Goal: Task Accomplishment & Management: Manage account settings

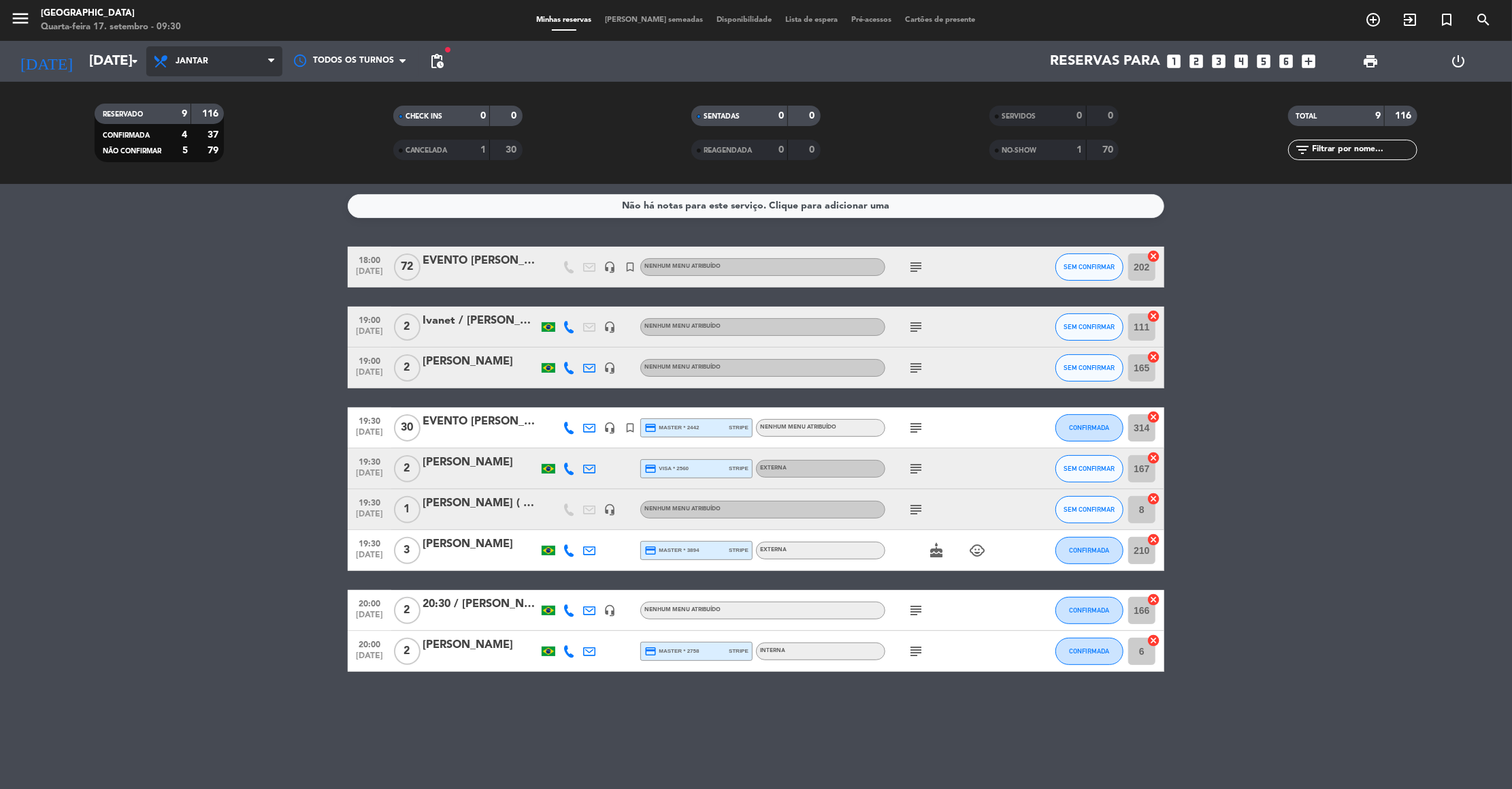
click at [192, 57] on span "Jantar" at bounding box center [192, 62] width 33 height 10
click at [193, 119] on div "menu Praça São Lourenço Quarta-feira 17. setembro - 09:30 Minhas reservas Mesas…" at bounding box center [756, 91] width 1512 height 184
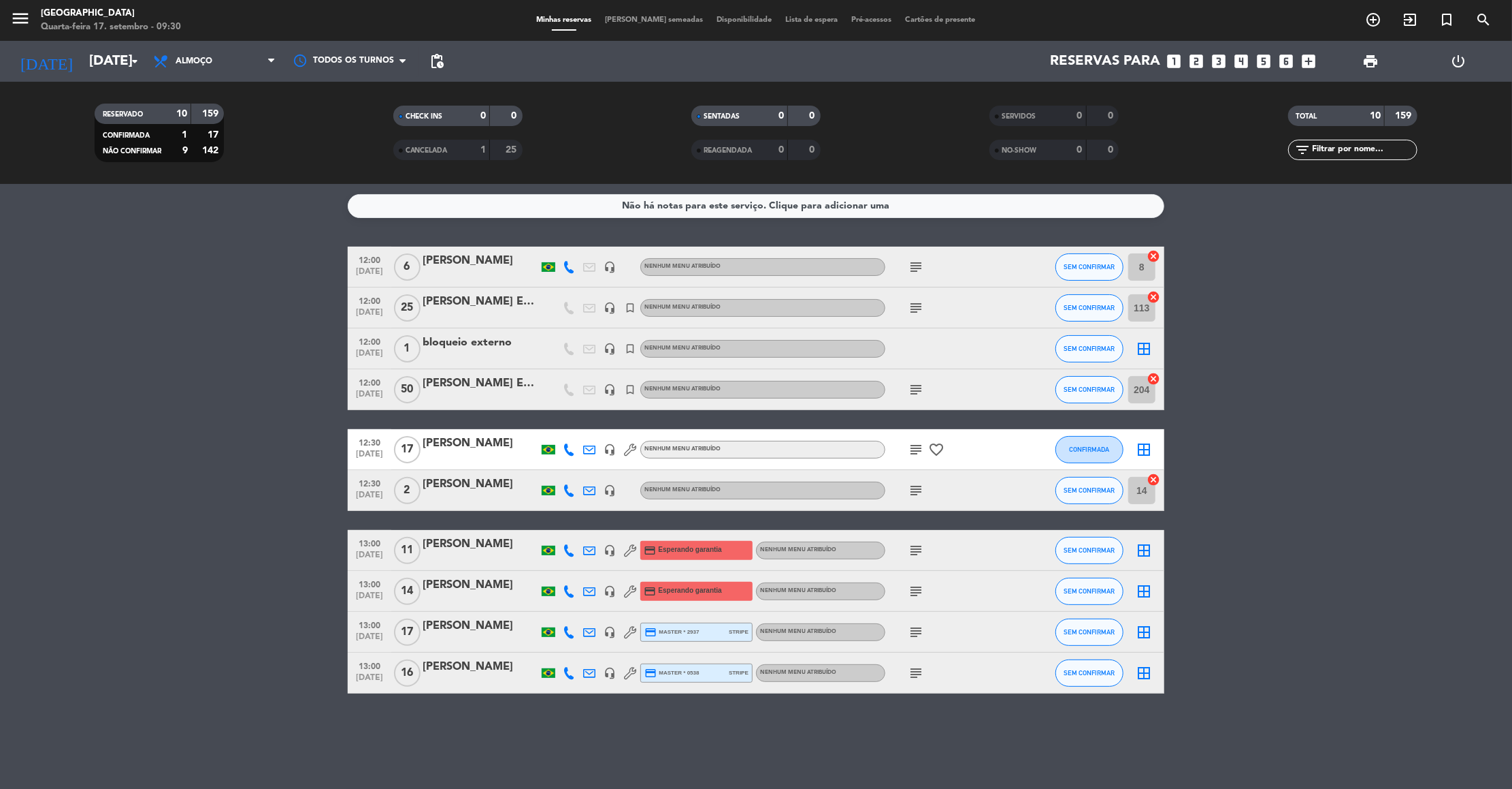
click at [923, 263] on icon "subject" at bounding box center [916, 267] width 16 height 16
click at [912, 314] on icon "subject" at bounding box center [916, 308] width 16 height 16
click at [919, 390] on icon "subject" at bounding box center [916, 390] width 16 height 16
click at [919, 444] on icon "subject" at bounding box center [916, 450] width 16 height 16
click at [920, 492] on icon "subject" at bounding box center [916, 490] width 16 height 16
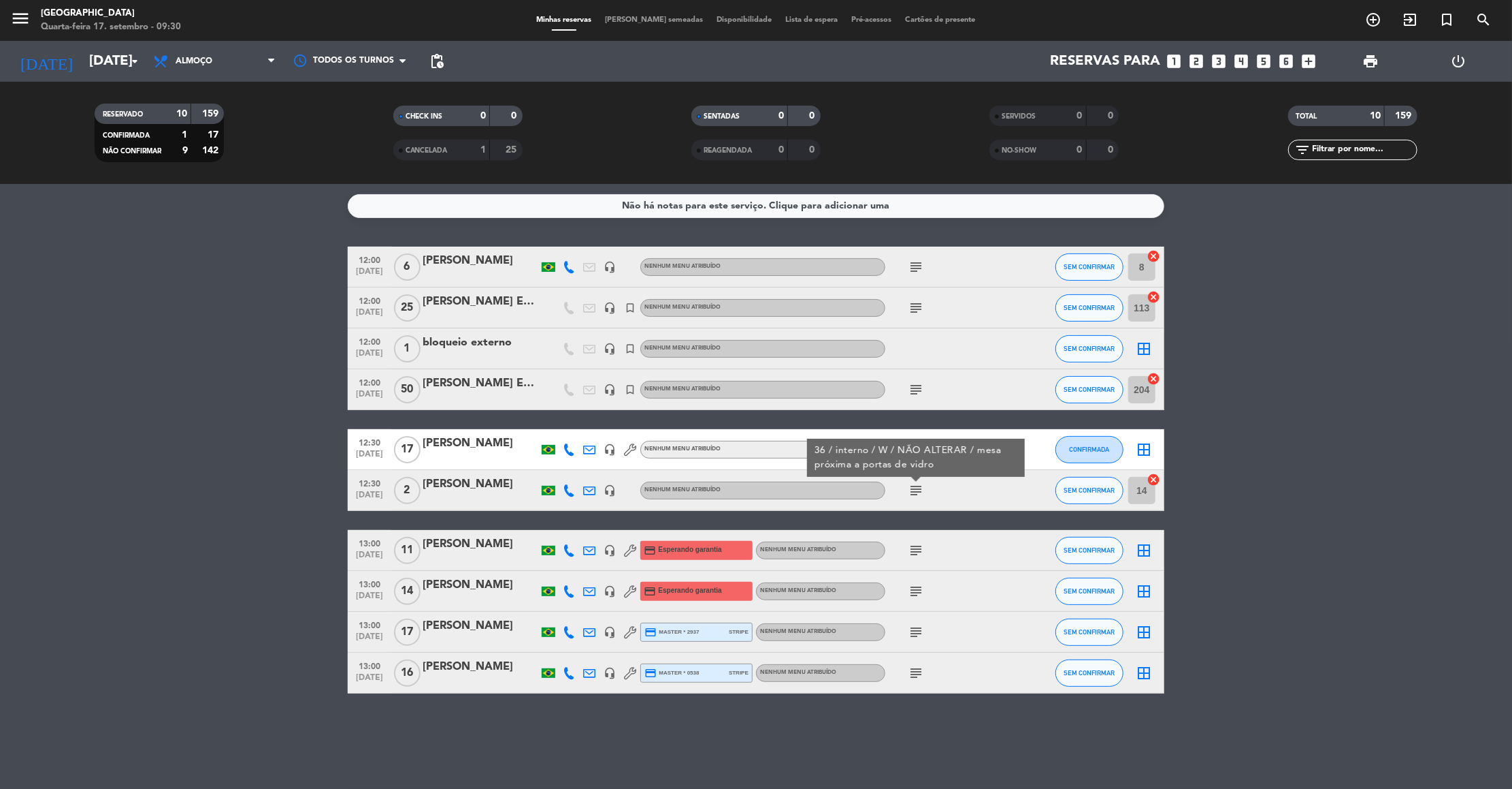
click at [914, 547] on icon "subject" at bounding box center [916, 550] width 16 height 16
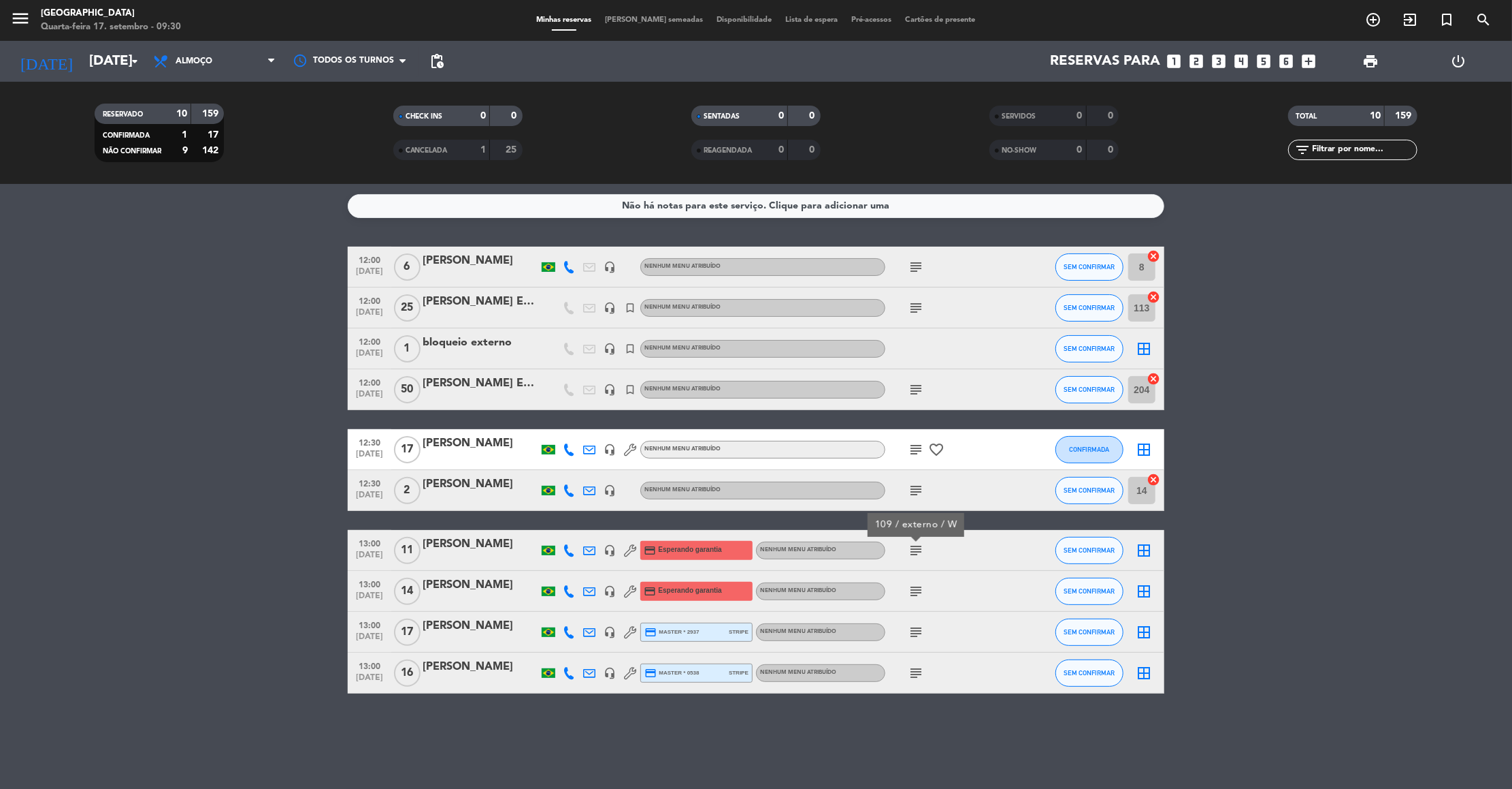
click at [914, 593] on icon "subject" at bounding box center [916, 591] width 16 height 16
click at [914, 632] on icon "subject" at bounding box center [916, 632] width 16 height 16
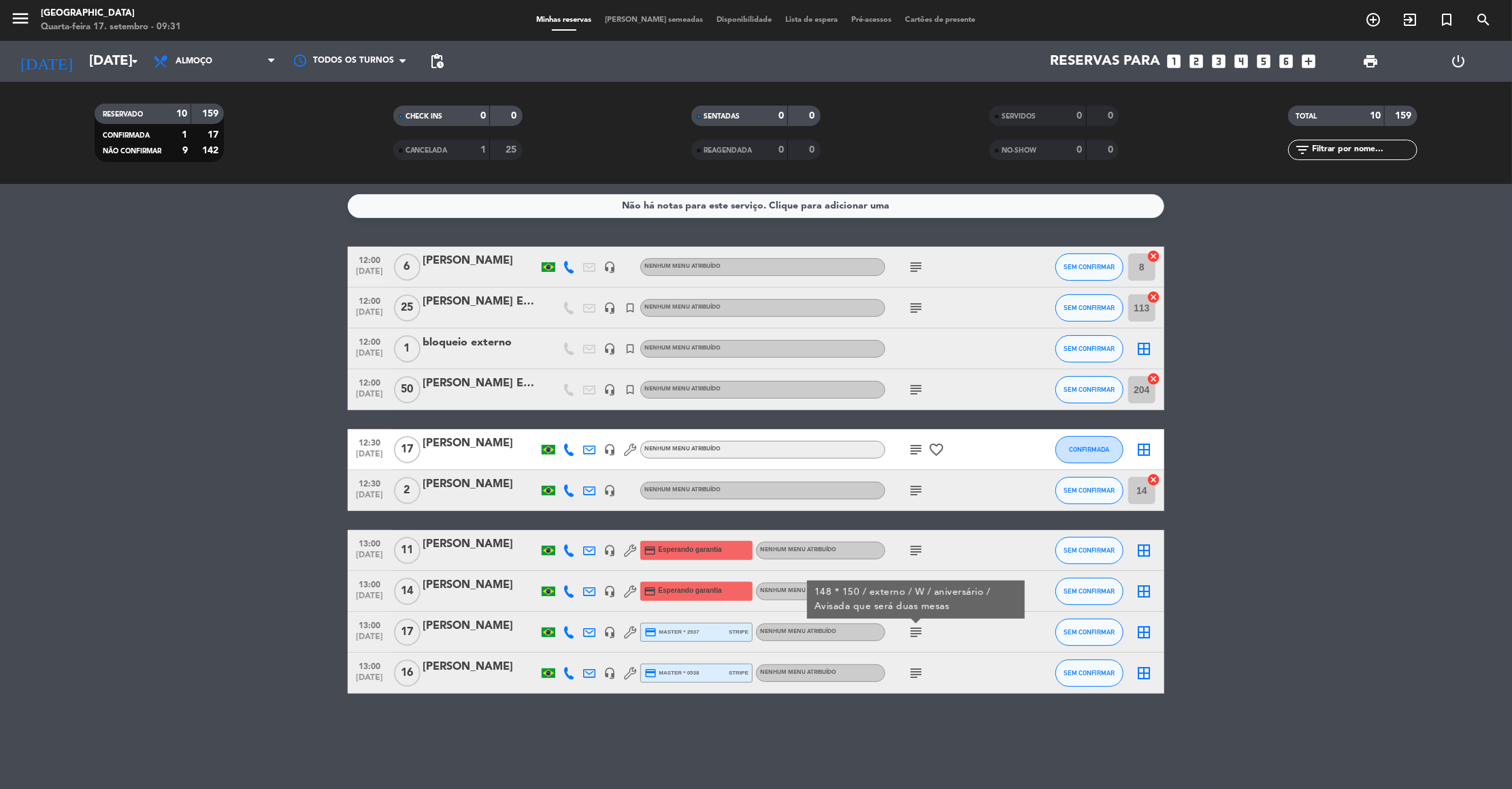
click at [916, 672] on icon "subject" at bounding box center [916, 673] width 16 height 16
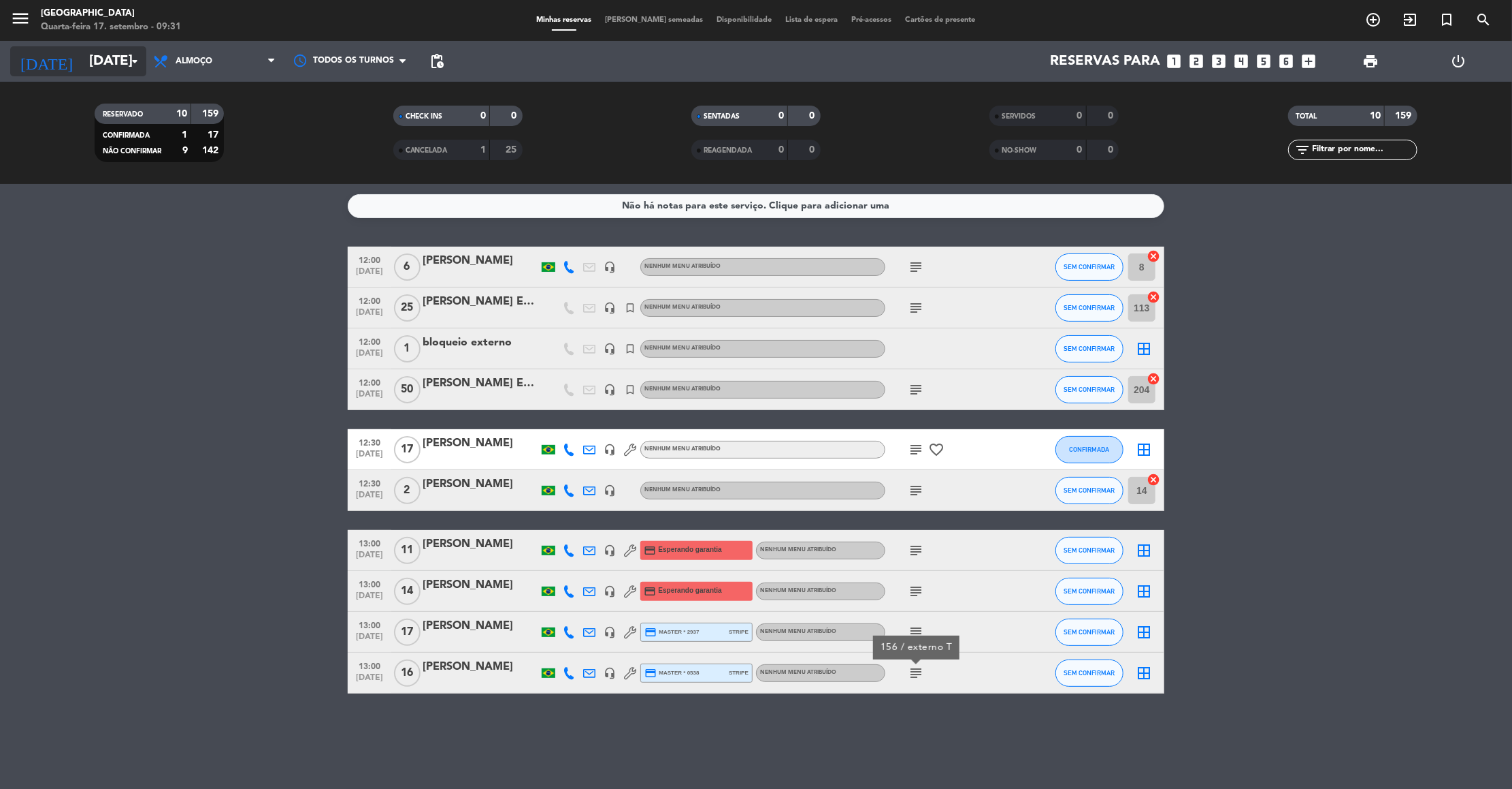
click at [128, 66] on icon "arrow_drop_down" at bounding box center [135, 62] width 16 height 16
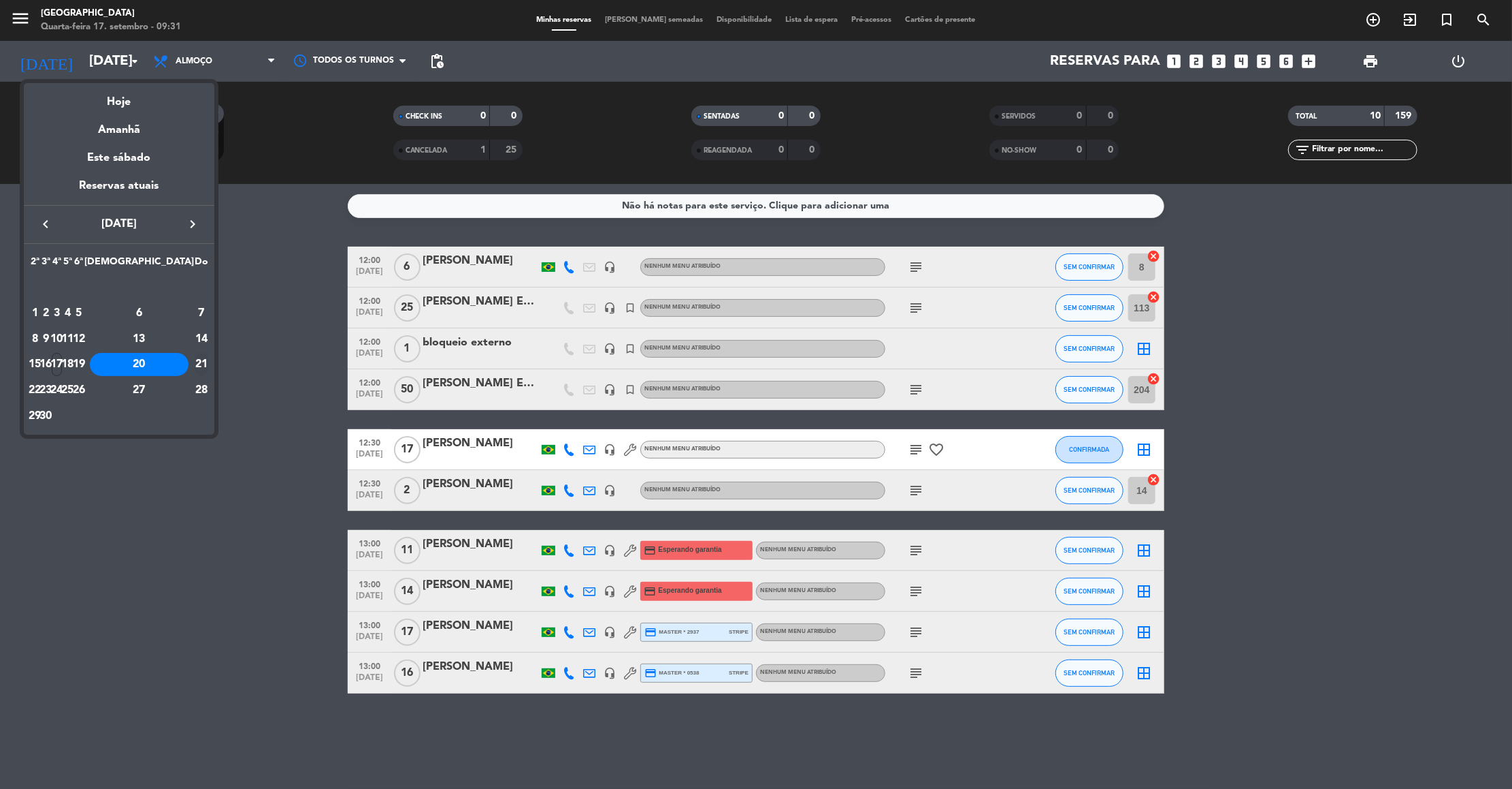
click at [199, 370] on div "21" at bounding box center [202, 364] width 14 height 23
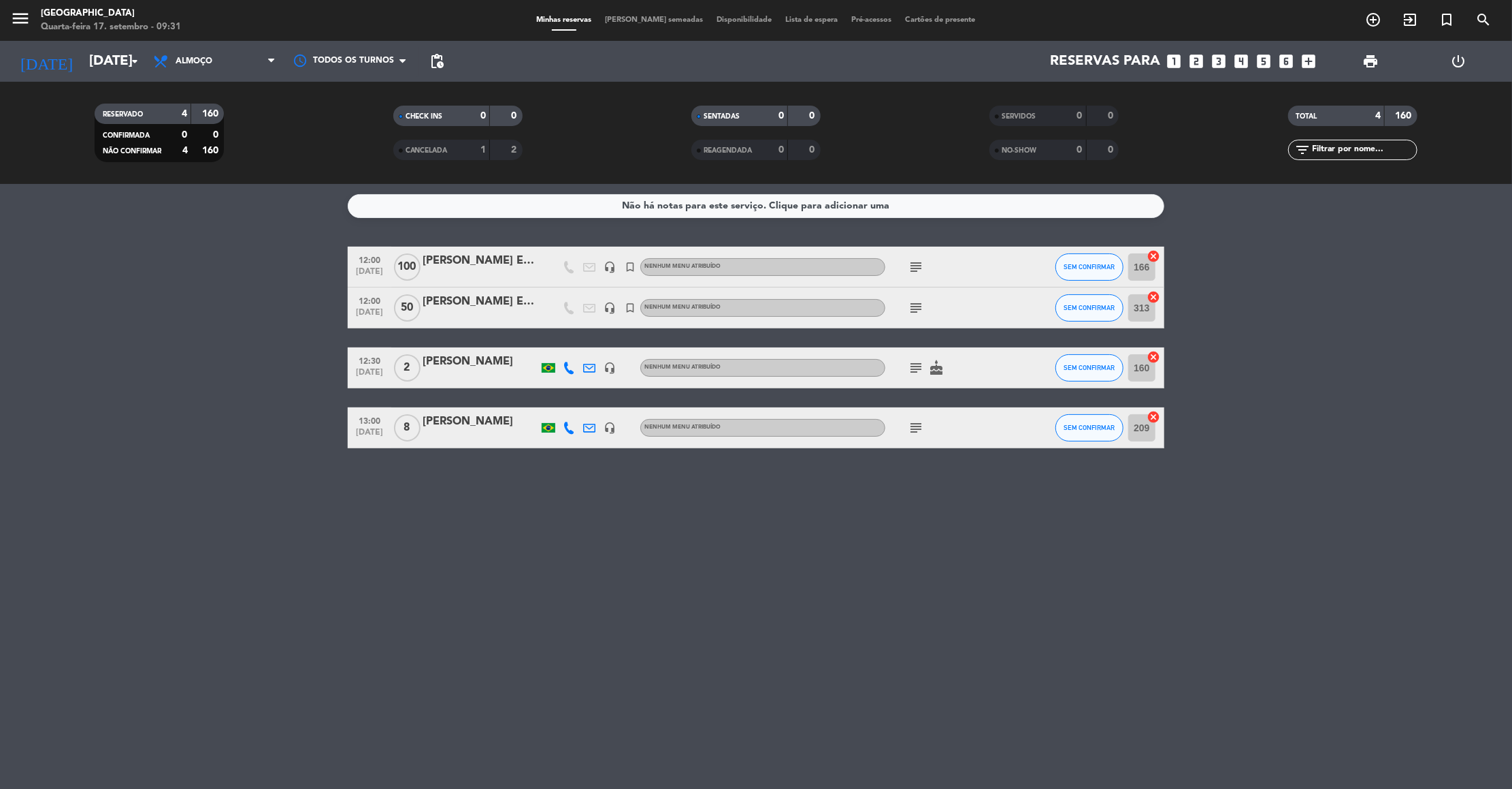
click at [913, 267] on icon "subject" at bounding box center [916, 267] width 16 height 16
click at [908, 308] on icon "subject" at bounding box center [916, 308] width 16 height 16
click at [915, 366] on icon "subject" at bounding box center [916, 368] width 16 height 16
click at [919, 423] on icon "subject" at bounding box center [916, 427] width 16 height 16
click at [149, 376] on bookings-row "12:00 set 21 100 Julie Ishizuka Evento headset_mic turned_in_not Nenhum menu at…" at bounding box center [756, 347] width 1512 height 202
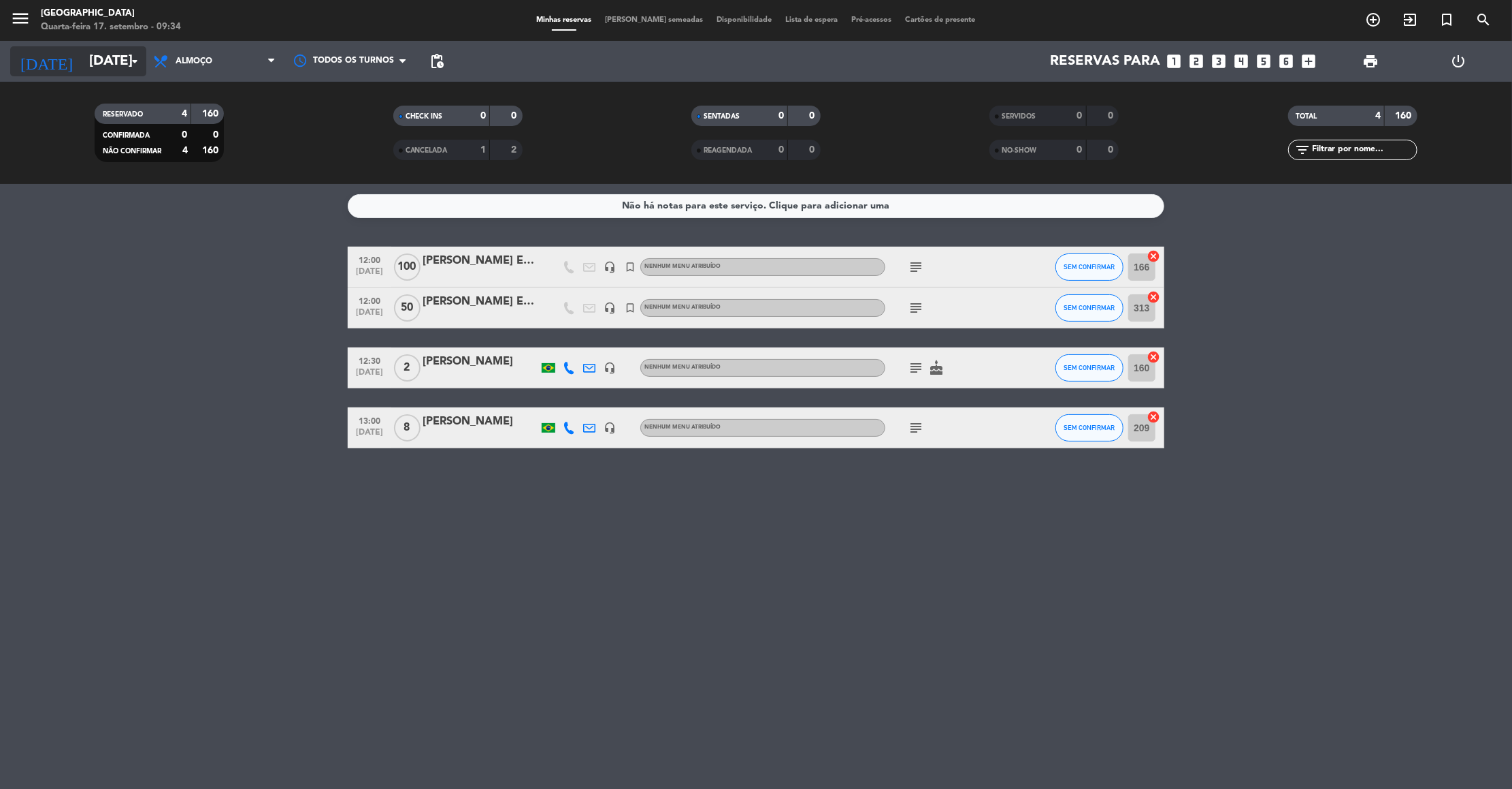
click at [132, 64] on icon "arrow_drop_down" at bounding box center [135, 62] width 16 height 16
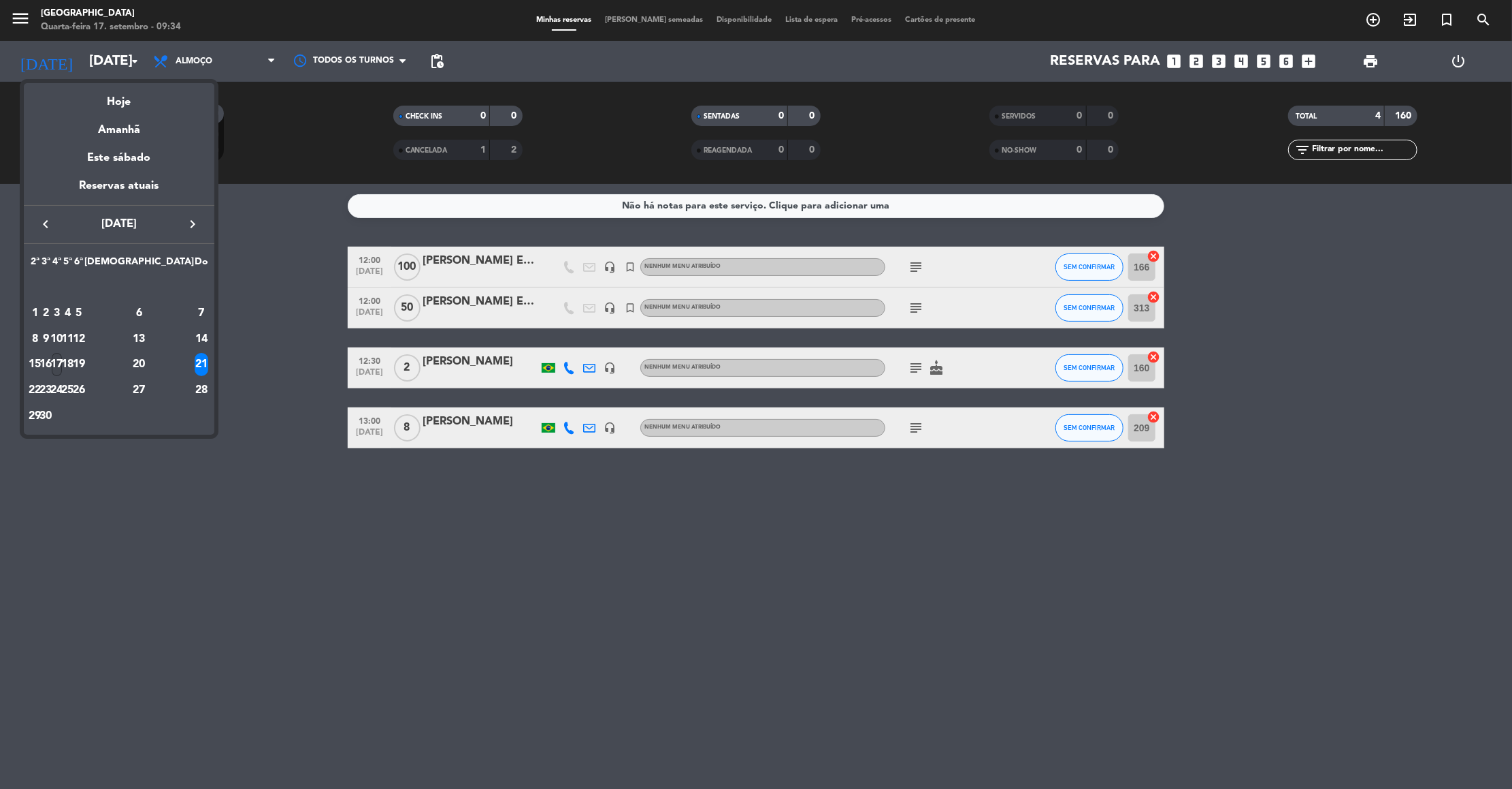
click at [62, 366] on div "17" at bounding box center [57, 364] width 10 height 23
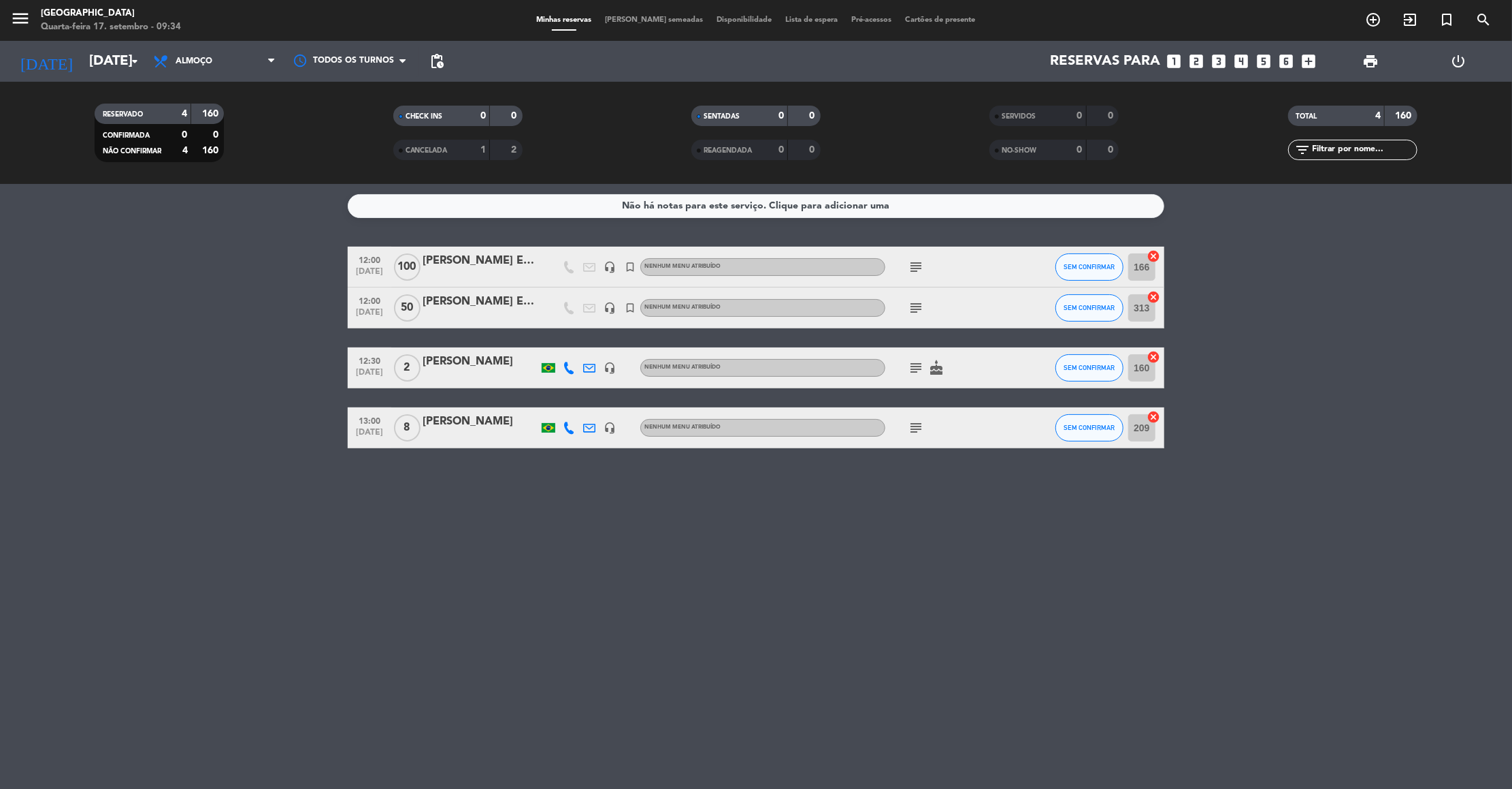
type input "[DATE]"
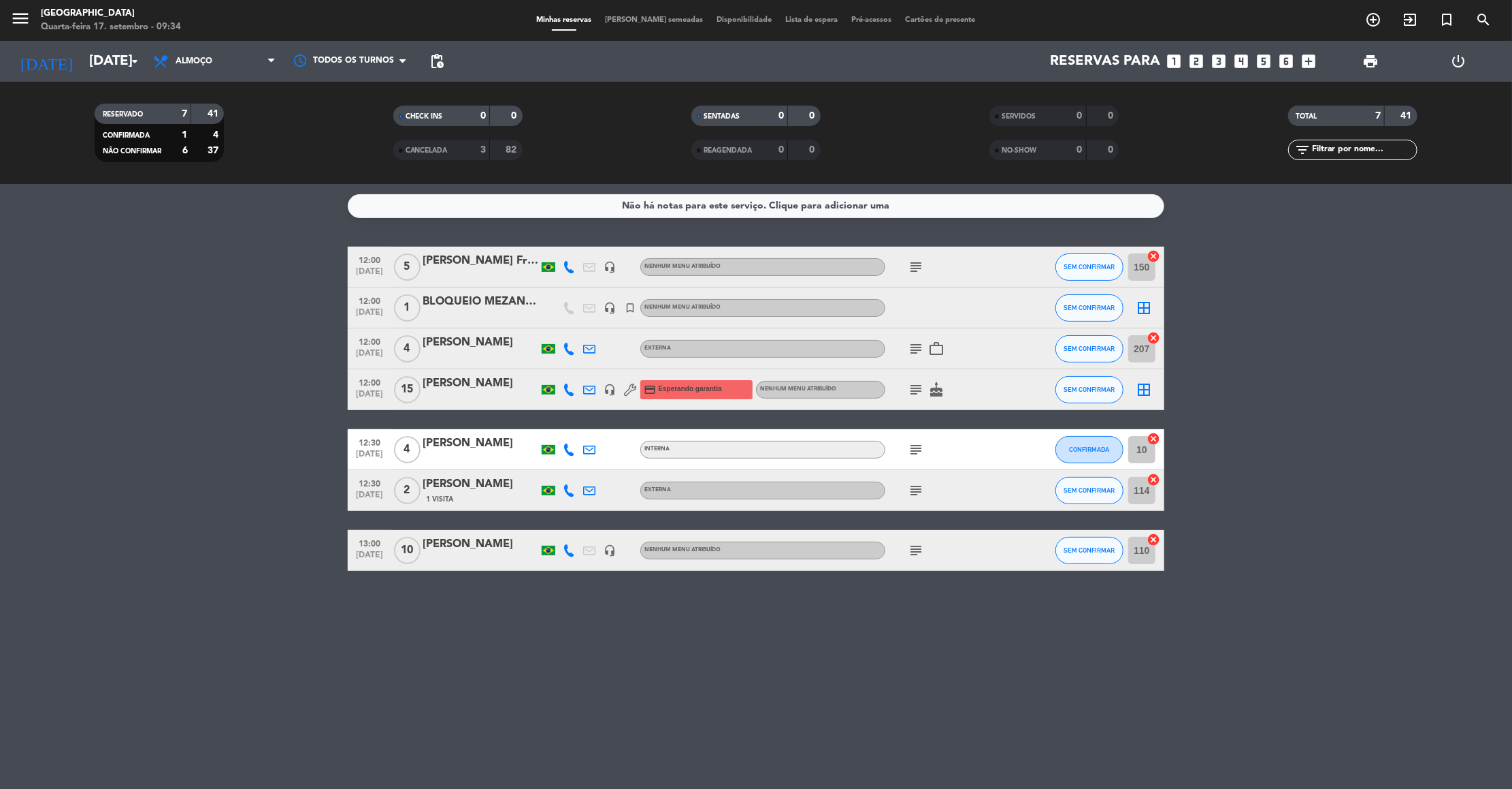
click at [919, 269] on icon "subject" at bounding box center [916, 267] width 16 height 16
click at [915, 264] on icon "subject" at bounding box center [916, 267] width 16 height 16
click at [908, 355] on icon "subject" at bounding box center [916, 348] width 16 height 16
click at [914, 391] on icon "subject" at bounding box center [916, 390] width 16 height 16
click at [919, 449] on icon "subject" at bounding box center [916, 450] width 16 height 16
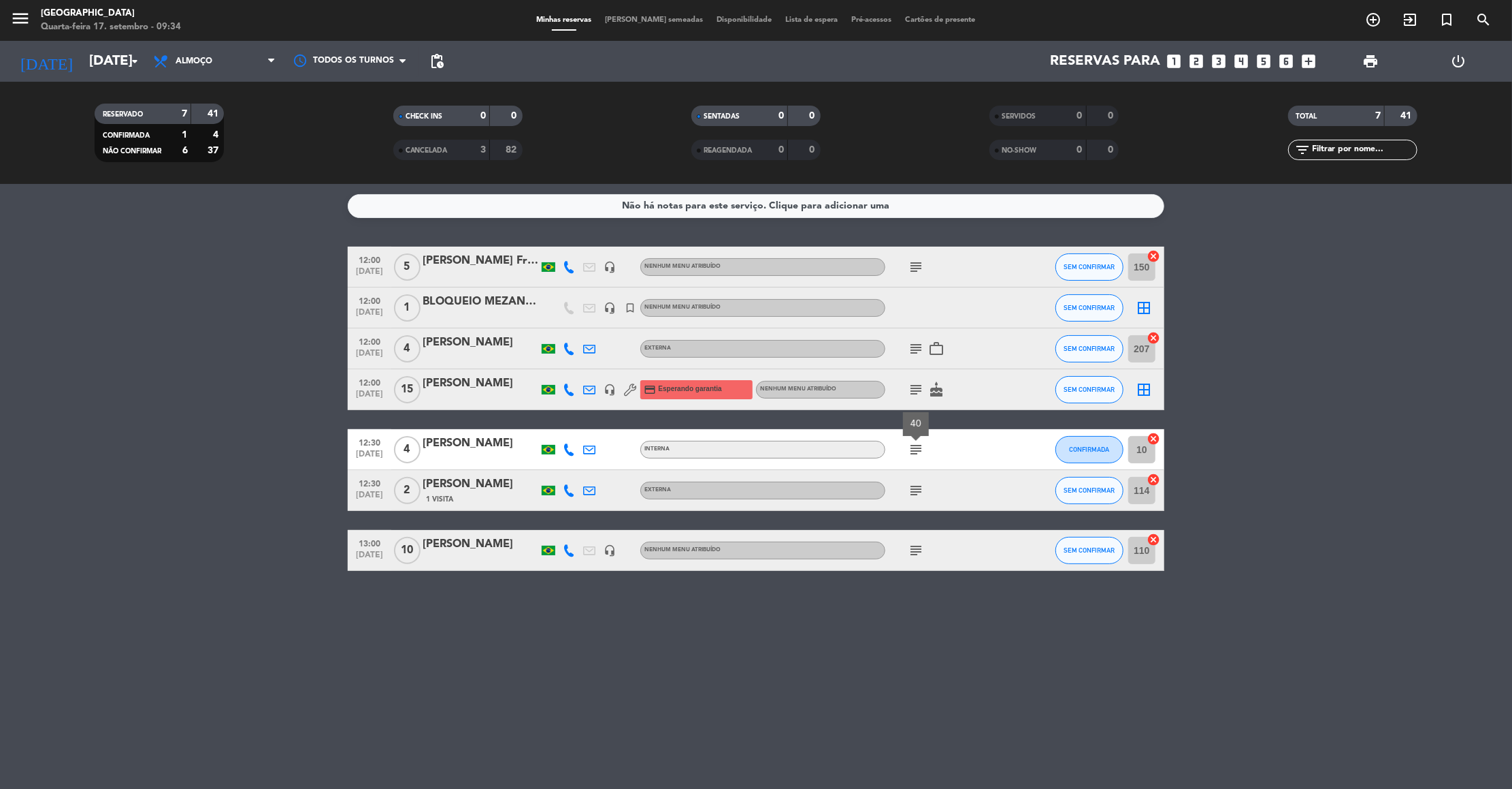
click at [919, 490] on icon "subject" at bounding box center [916, 490] width 16 height 16
click at [916, 549] on icon "subject" at bounding box center [916, 550] width 16 height 16
click at [916, 479] on div "subject" at bounding box center [947, 490] width 123 height 40
click at [915, 451] on icon "subject" at bounding box center [916, 450] width 16 height 16
click at [914, 484] on icon "subject" at bounding box center [916, 490] width 16 height 16
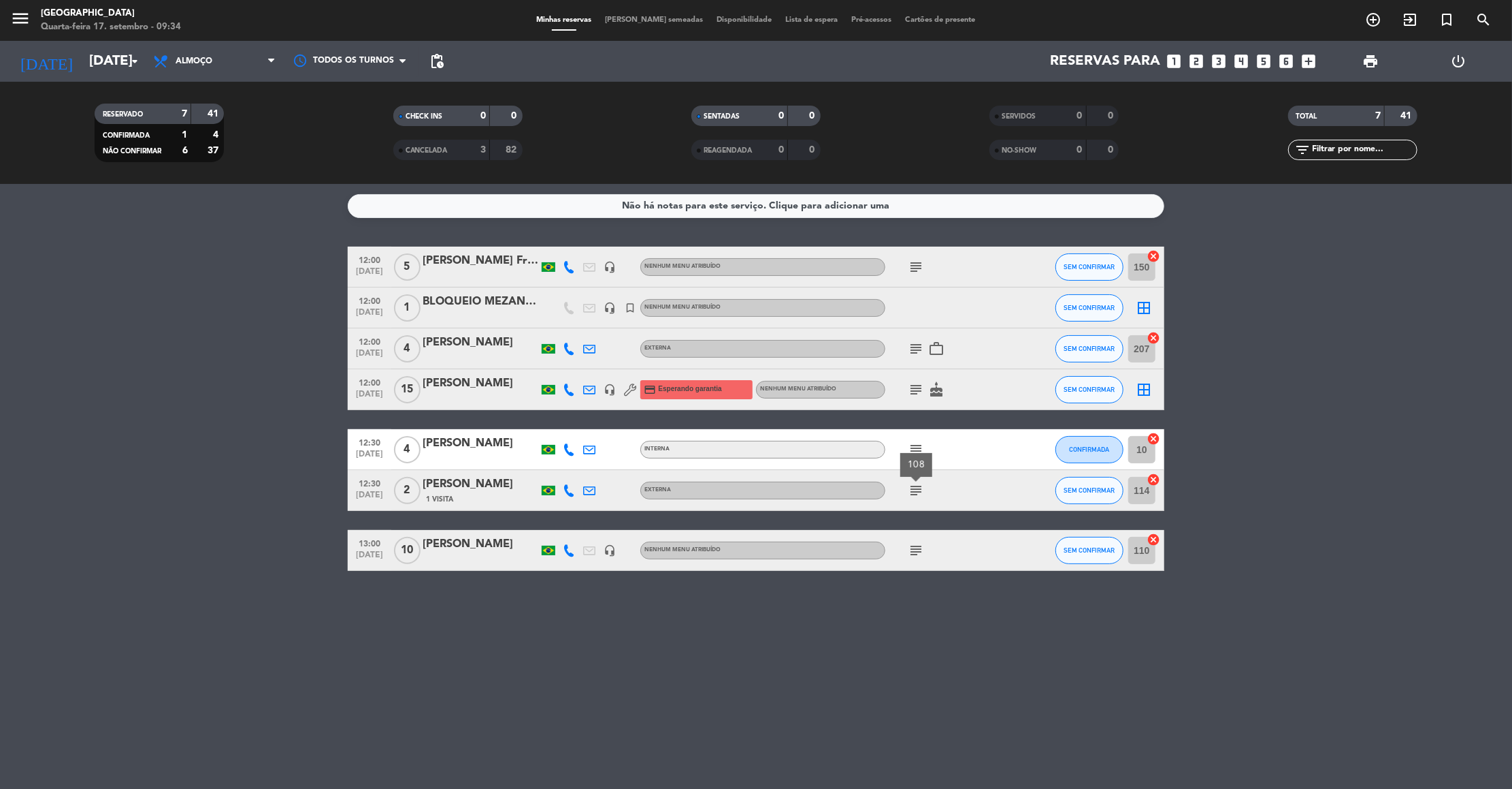
click at [913, 545] on icon "subject" at bounding box center [916, 550] width 16 height 16
click at [916, 388] on icon "subject" at bounding box center [916, 390] width 16 height 16
click at [917, 344] on icon "subject" at bounding box center [916, 348] width 16 height 16
click at [122, 67] on input "[DATE]" at bounding box center [170, 61] width 177 height 30
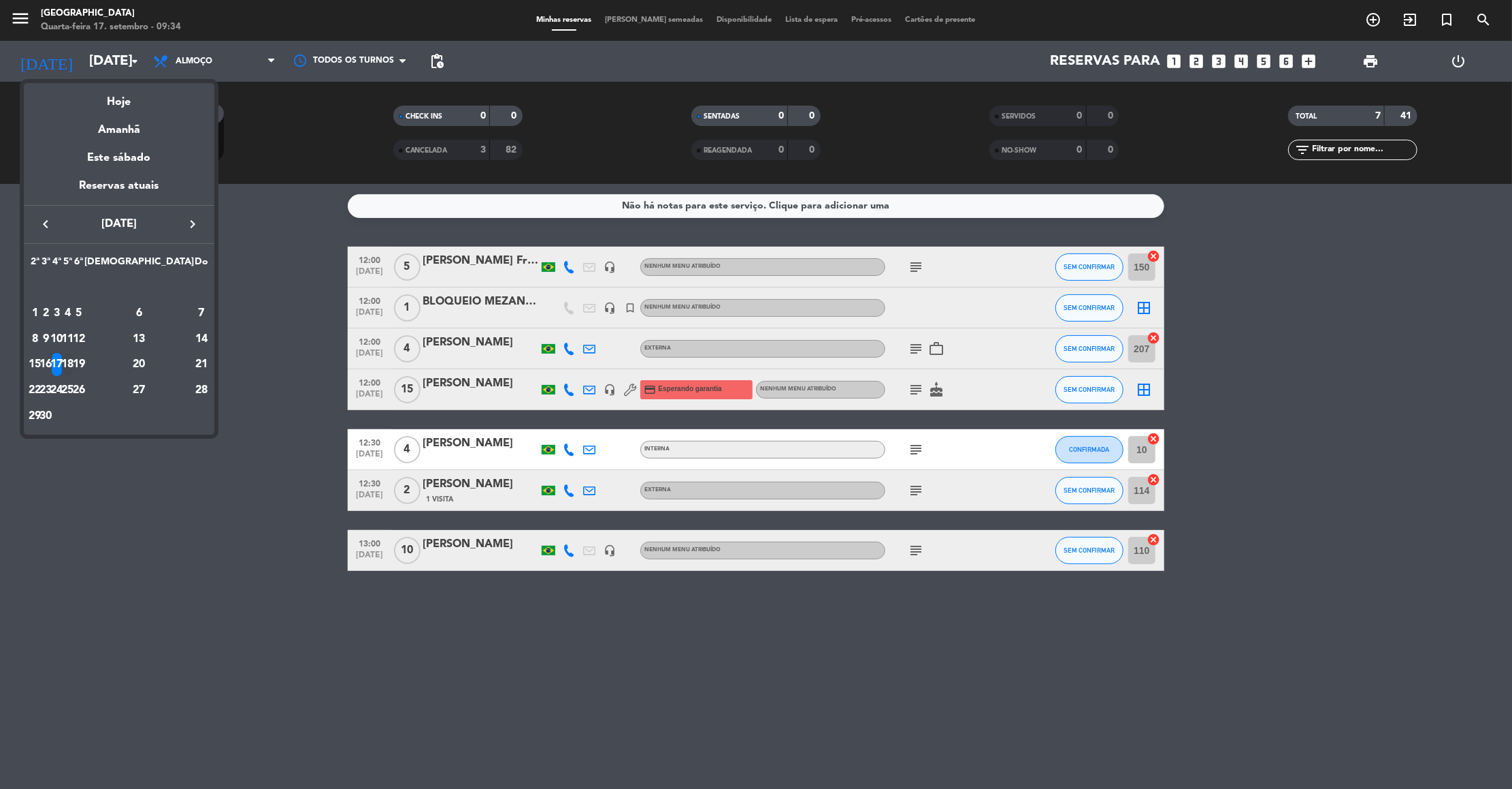
click at [72, 358] on div "18" at bounding box center [67, 364] width 10 height 23
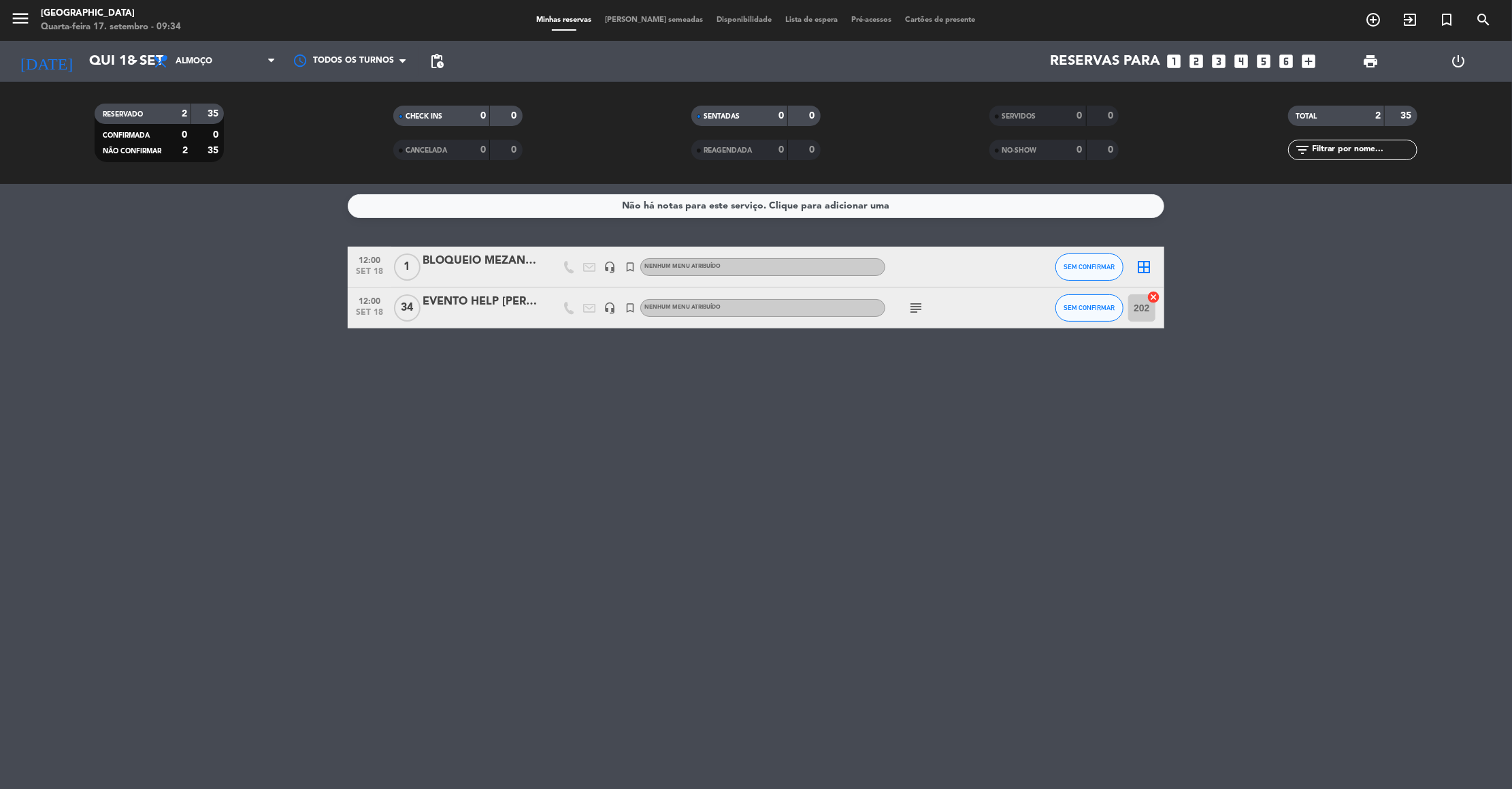
click at [919, 312] on icon "subject" at bounding box center [916, 308] width 16 height 16
click at [114, 67] on input "Qui 18 set" at bounding box center [170, 61] width 177 height 30
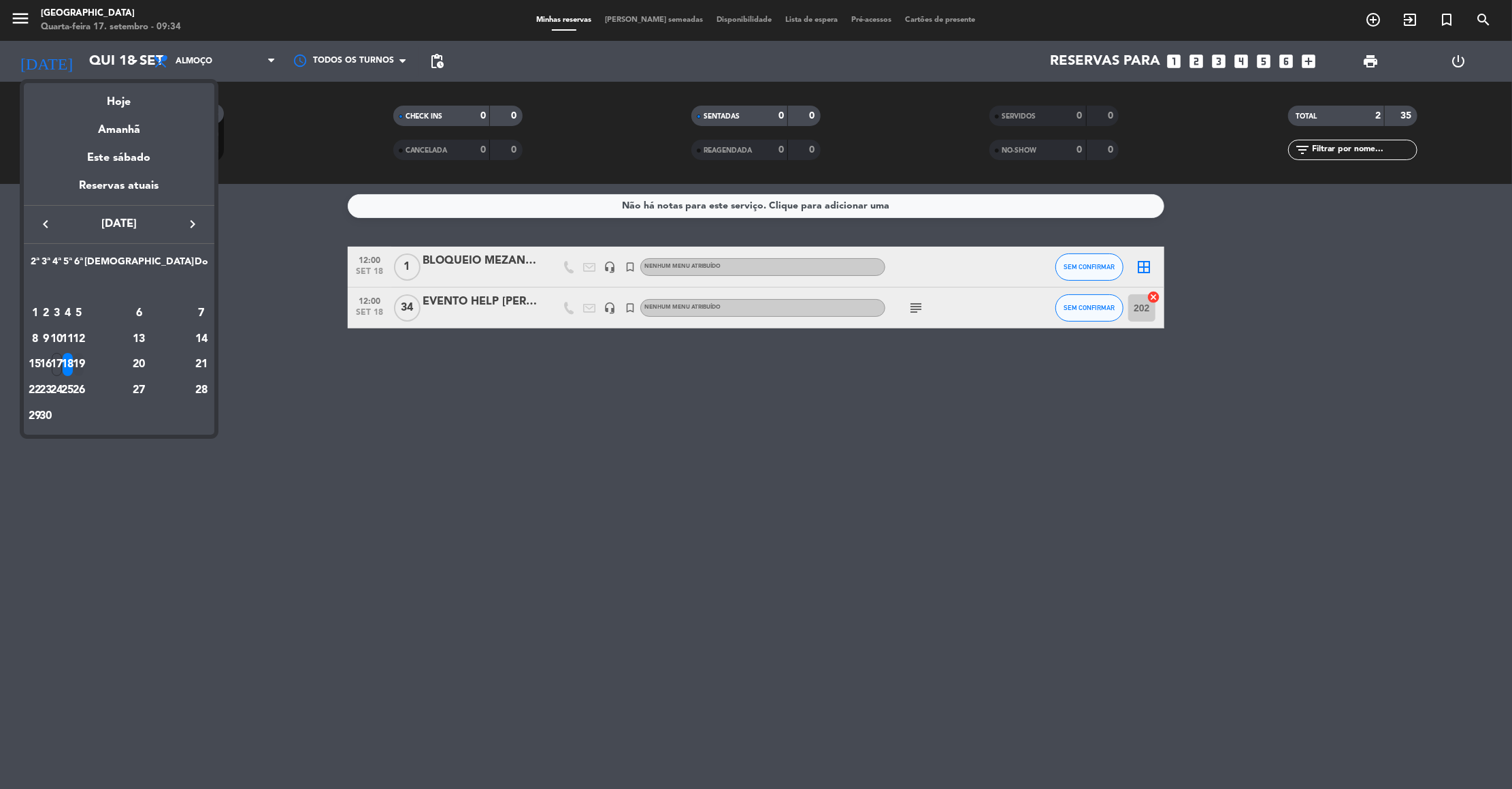
click at [84, 360] on div "19" at bounding box center [78, 364] width 10 height 23
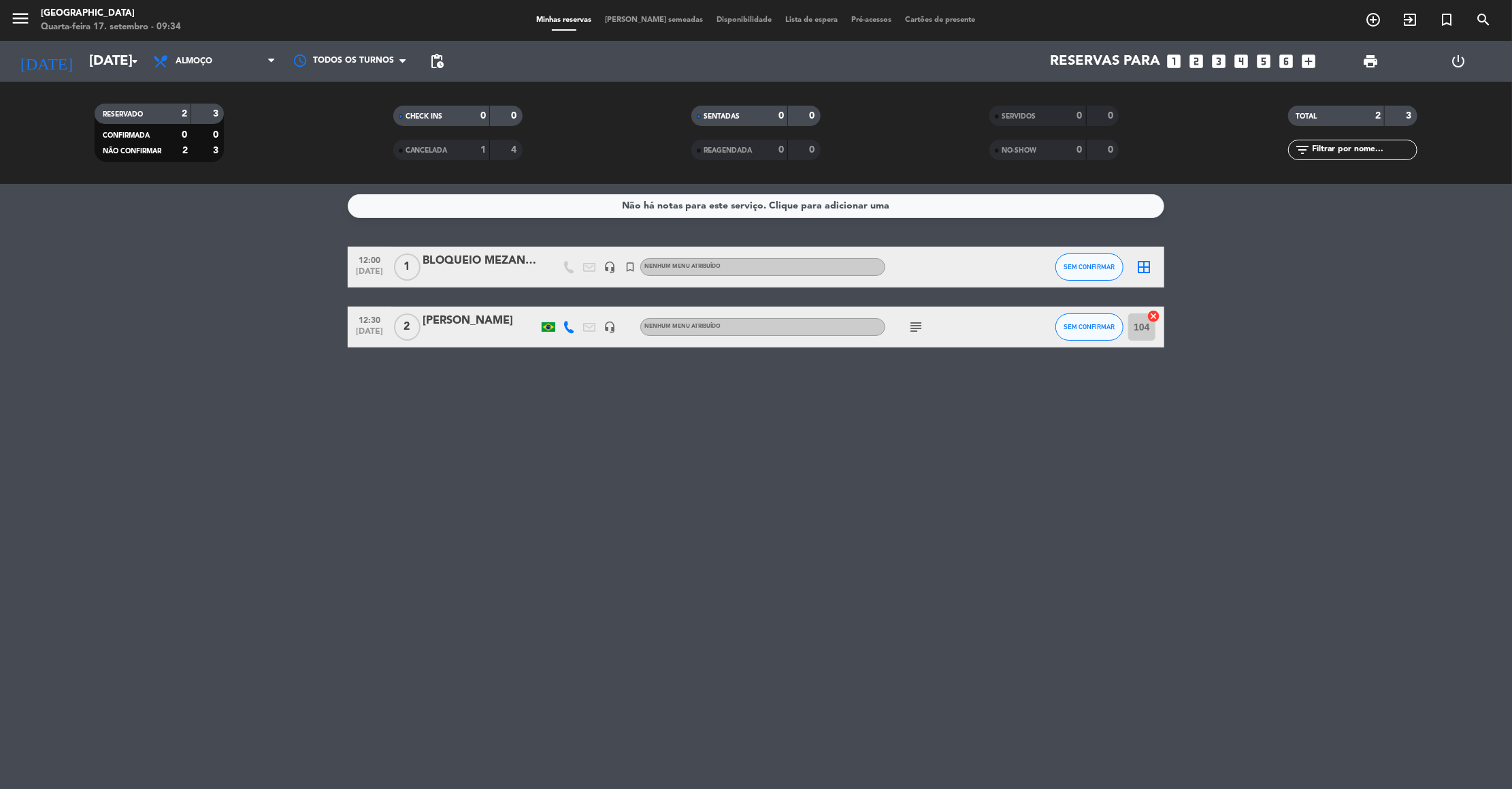
click at [899, 324] on div "subject" at bounding box center [947, 326] width 123 height 40
click at [906, 325] on span "subject" at bounding box center [916, 327] width 21 height 16
click at [916, 325] on icon "subject" at bounding box center [916, 327] width 16 height 16
click at [84, 53] on input "[DATE]" at bounding box center [170, 61] width 177 height 30
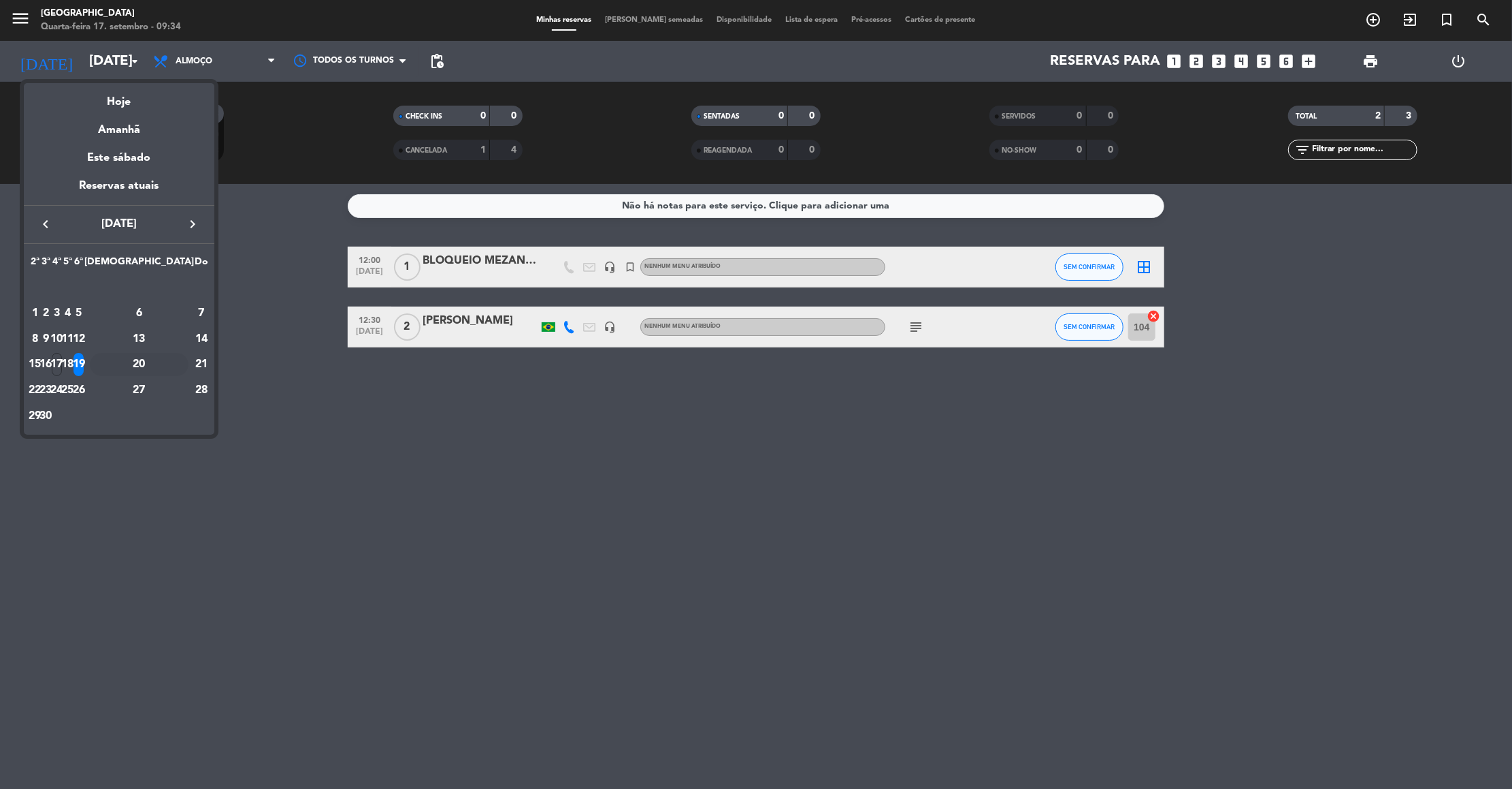
click at [175, 361] on div "20" at bounding box center [139, 364] width 99 height 23
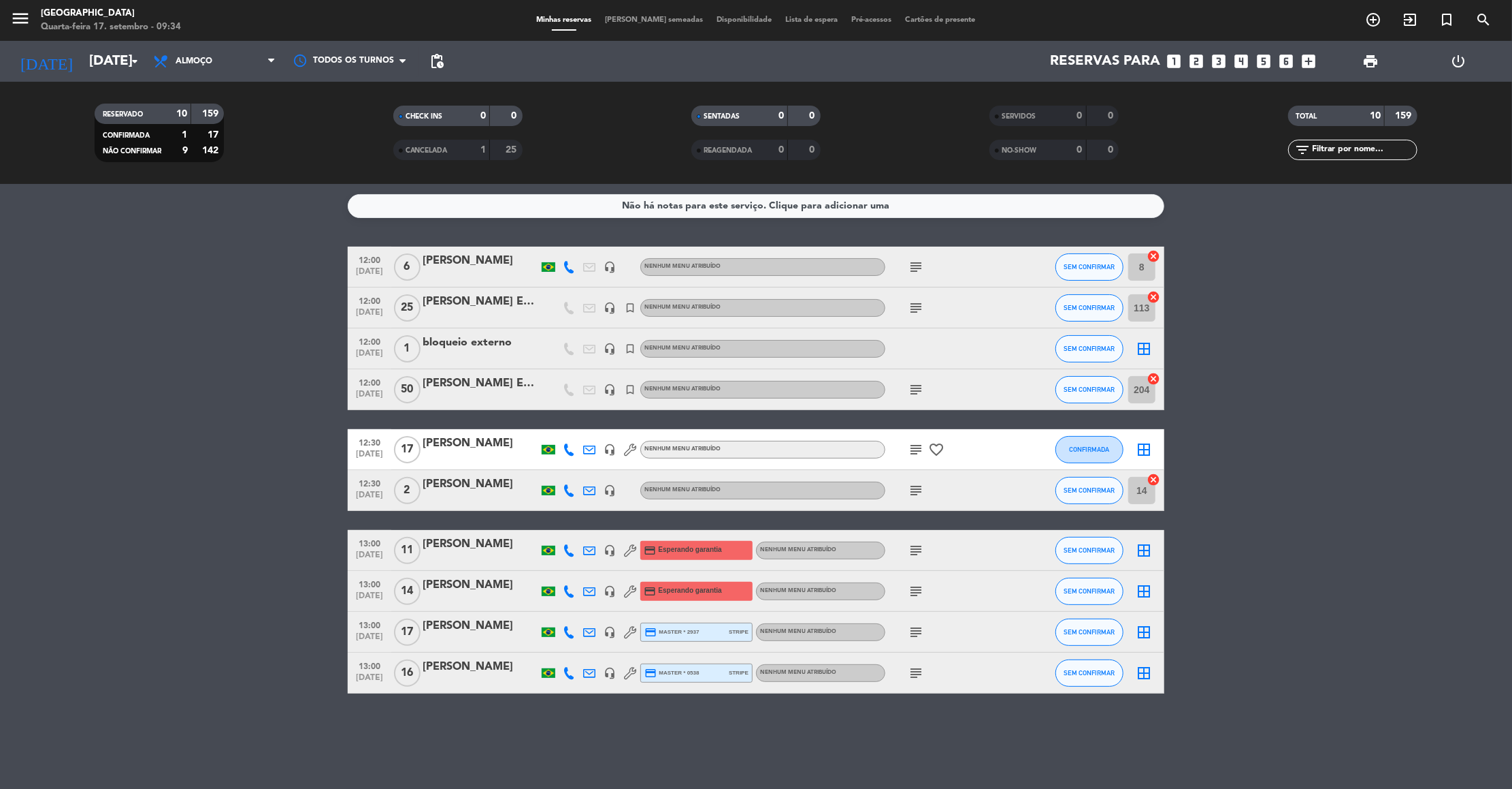
click at [919, 268] on icon "subject" at bounding box center [916, 267] width 16 height 16
click at [917, 313] on icon "subject" at bounding box center [916, 308] width 16 height 16
click at [919, 393] on icon "subject" at bounding box center [916, 390] width 16 height 16
click at [214, 61] on span "Almoço" at bounding box center [214, 61] width 136 height 30
click at [210, 153] on div "menu [GEOGRAPHIC_DATA]-feira 17. setembro - 09:34 Minhas reservas Mesas semeada…" at bounding box center [756, 91] width 1512 height 184
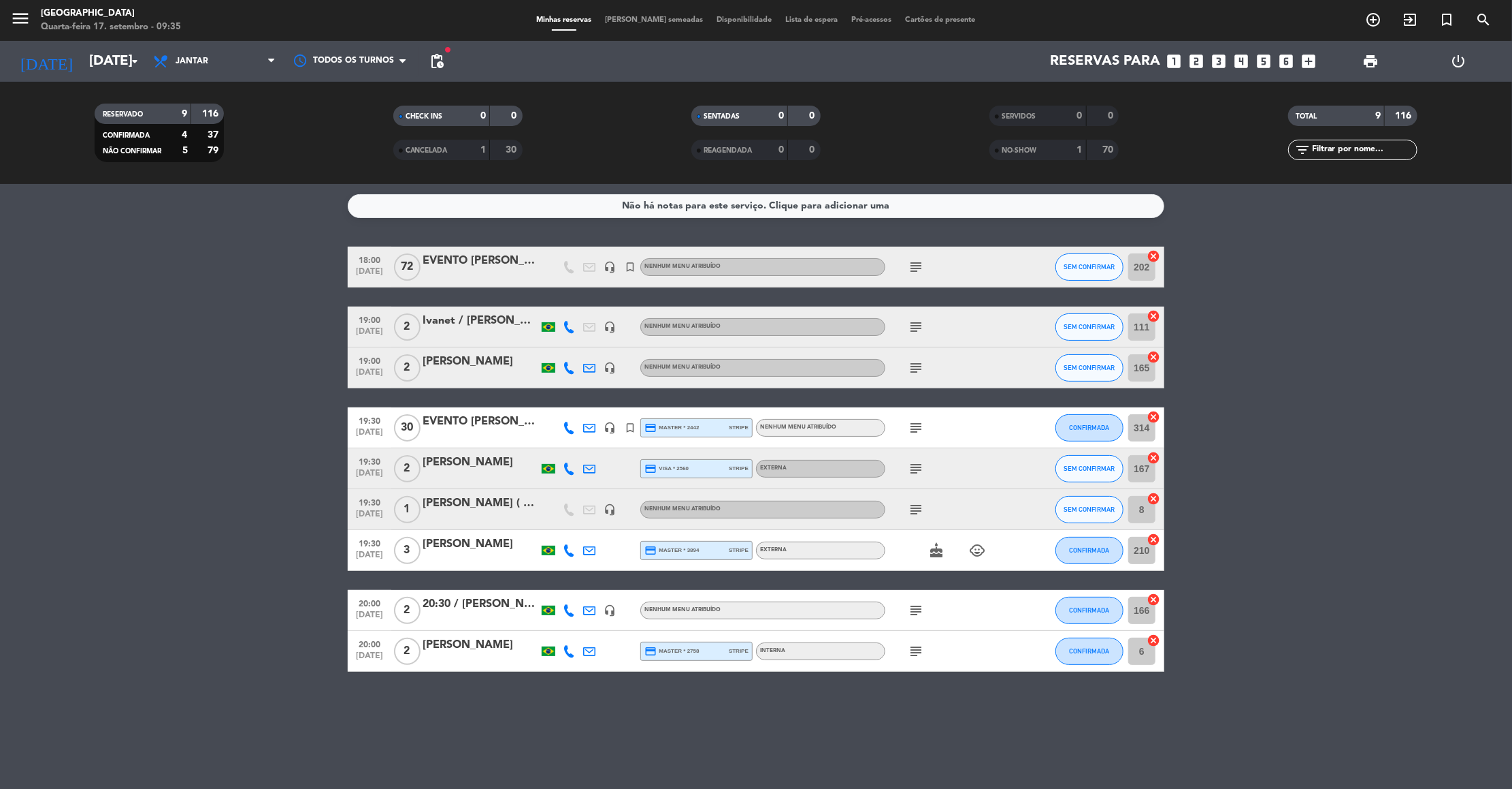
click at [906, 264] on span "subject" at bounding box center [916, 267] width 21 height 16
click at [133, 55] on icon "arrow_drop_down" at bounding box center [135, 62] width 16 height 16
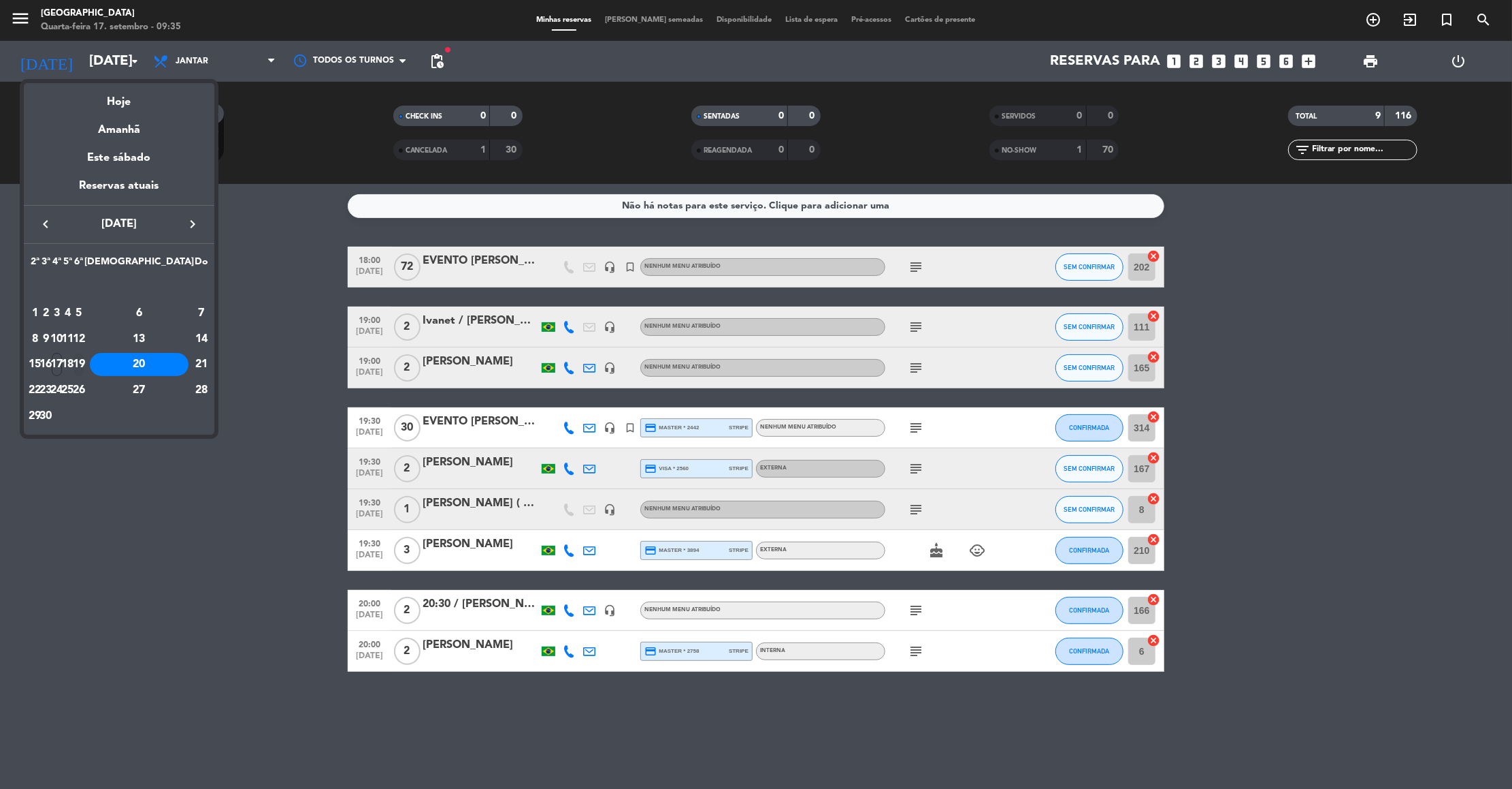
click at [84, 365] on div "19" at bounding box center [78, 364] width 10 height 23
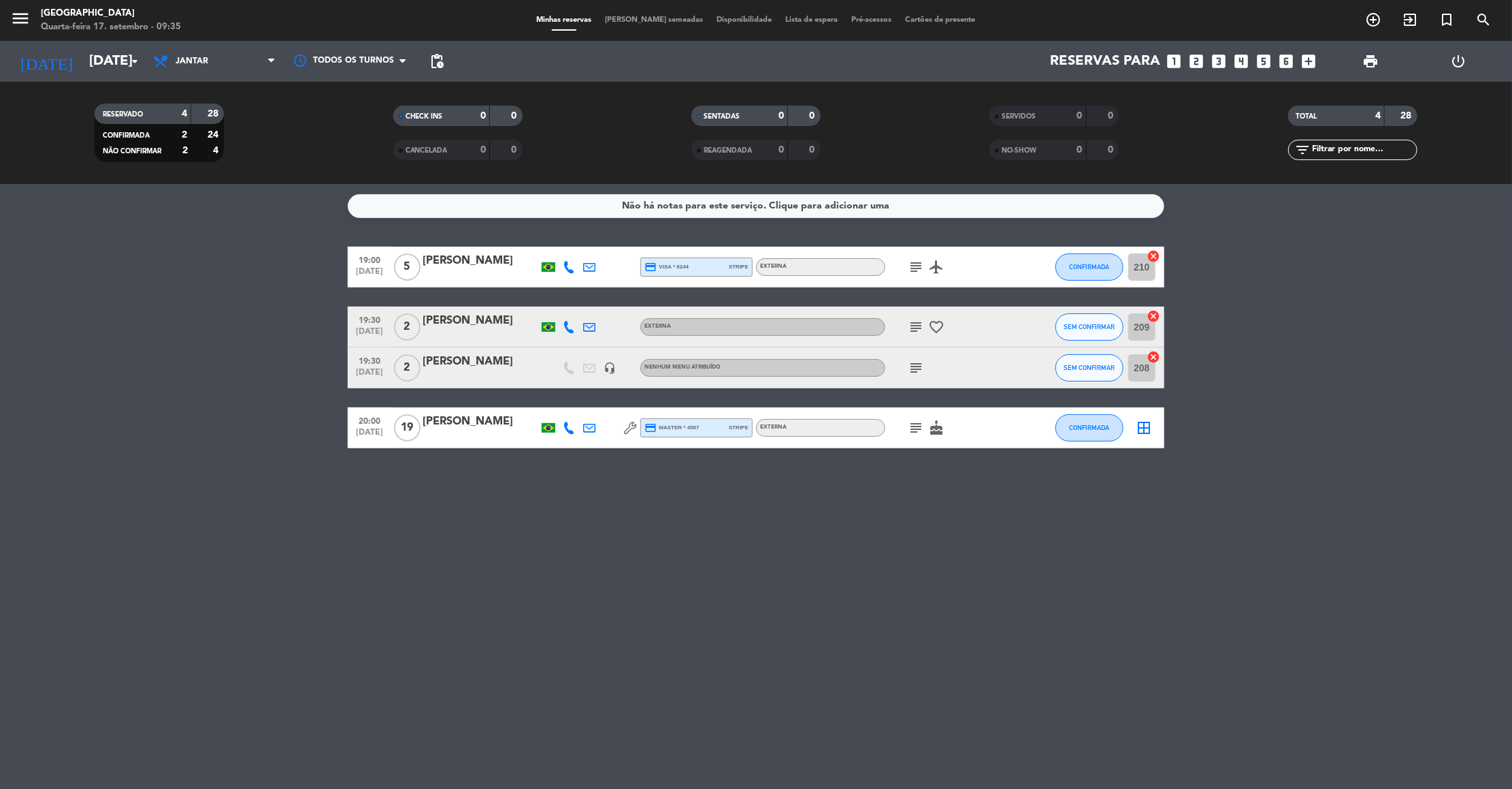
click at [923, 268] on icon "subject" at bounding box center [916, 267] width 16 height 16
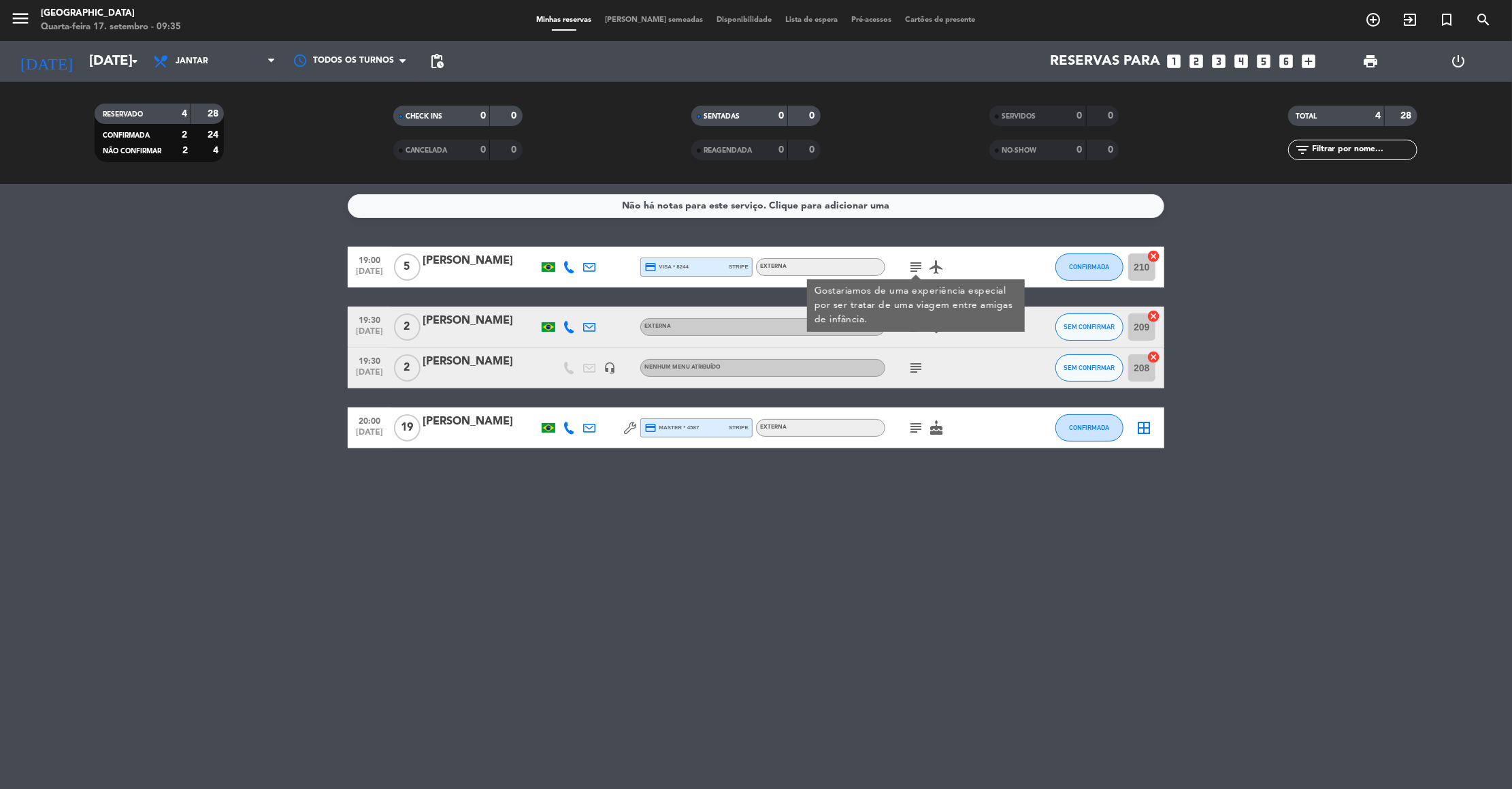
click at [919, 324] on div "Gostariamos de uma experiência especial por ser tratar de uma viagem entre amig…" at bounding box center [916, 306] width 203 height 43
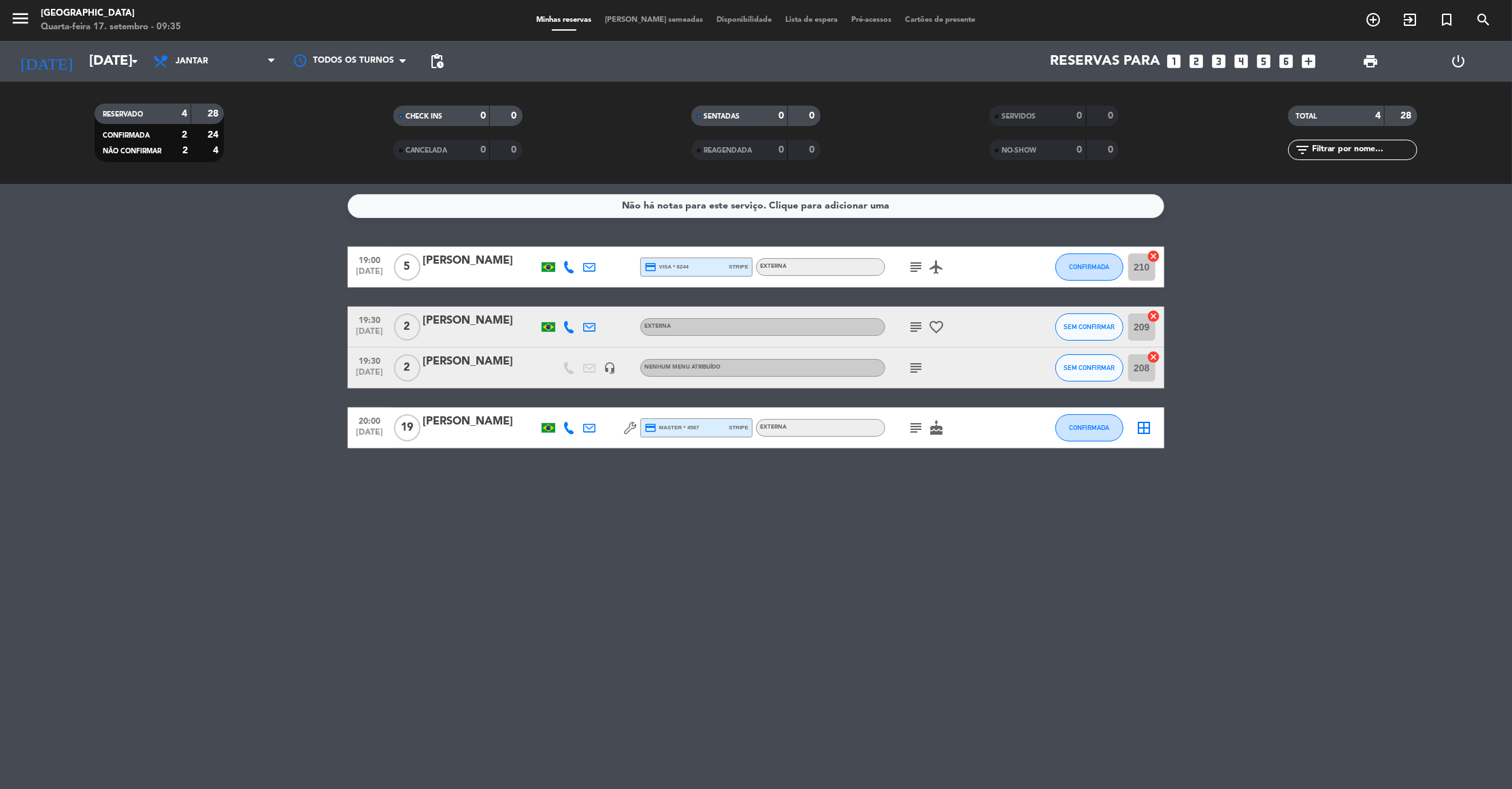
click at [919, 324] on icon "subject" at bounding box center [916, 327] width 16 height 16
click at [919, 370] on div "Se puder deixar uma mensagem na mesa: Feliz 2 anos (de muitos), te amo!!" at bounding box center [916, 358] width 203 height 29
click at [919, 370] on icon "subject" at bounding box center [916, 368] width 16 height 16
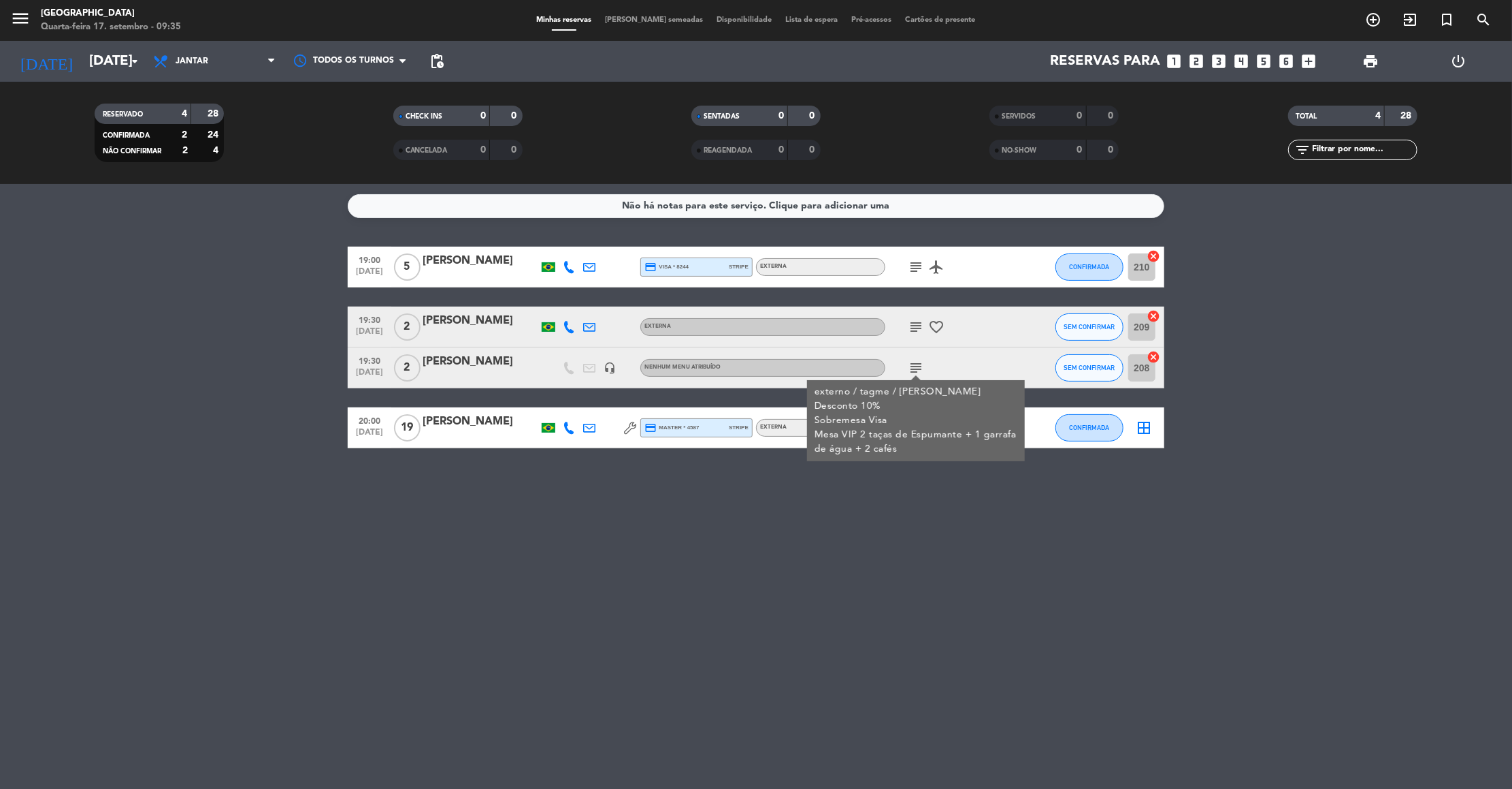
click at [916, 412] on div "externo / tagme / Bradesco Desconto 10% Sobremesa Visa Mesa VIP 2 taças de Espu…" at bounding box center [916, 420] width 203 height 72
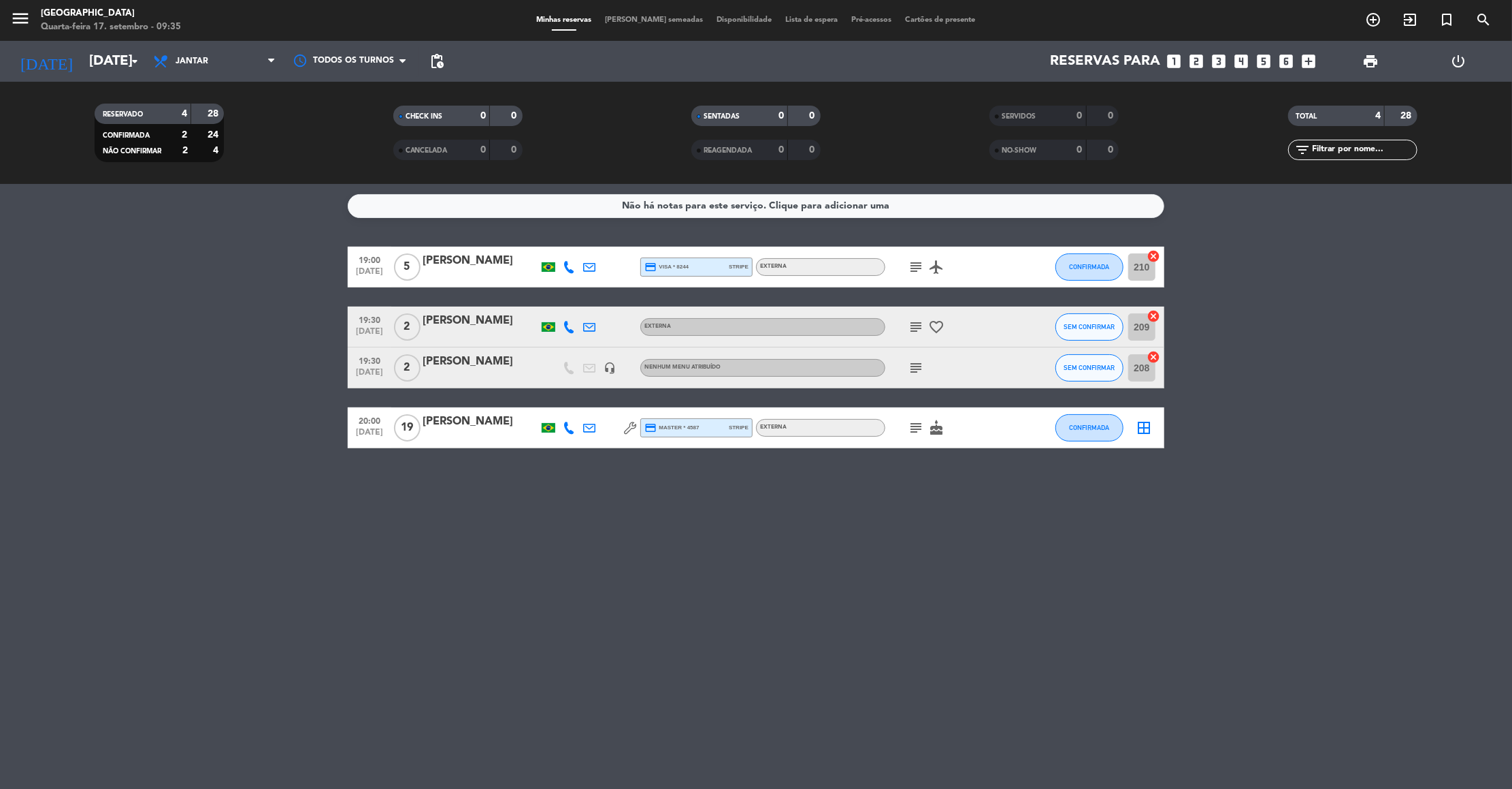
click at [916, 412] on div "subject cake" at bounding box center [947, 427] width 123 height 40
click at [916, 418] on div "subject cake" at bounding box center [947, 427] width 123 height 40
click at [916, 427] on icon "subject" at bounding box center [916, 427] width 16 height 16
click at [128, 60] on icon "arrow_drop_down" at bounding box center [135, 62] width 16 height 16
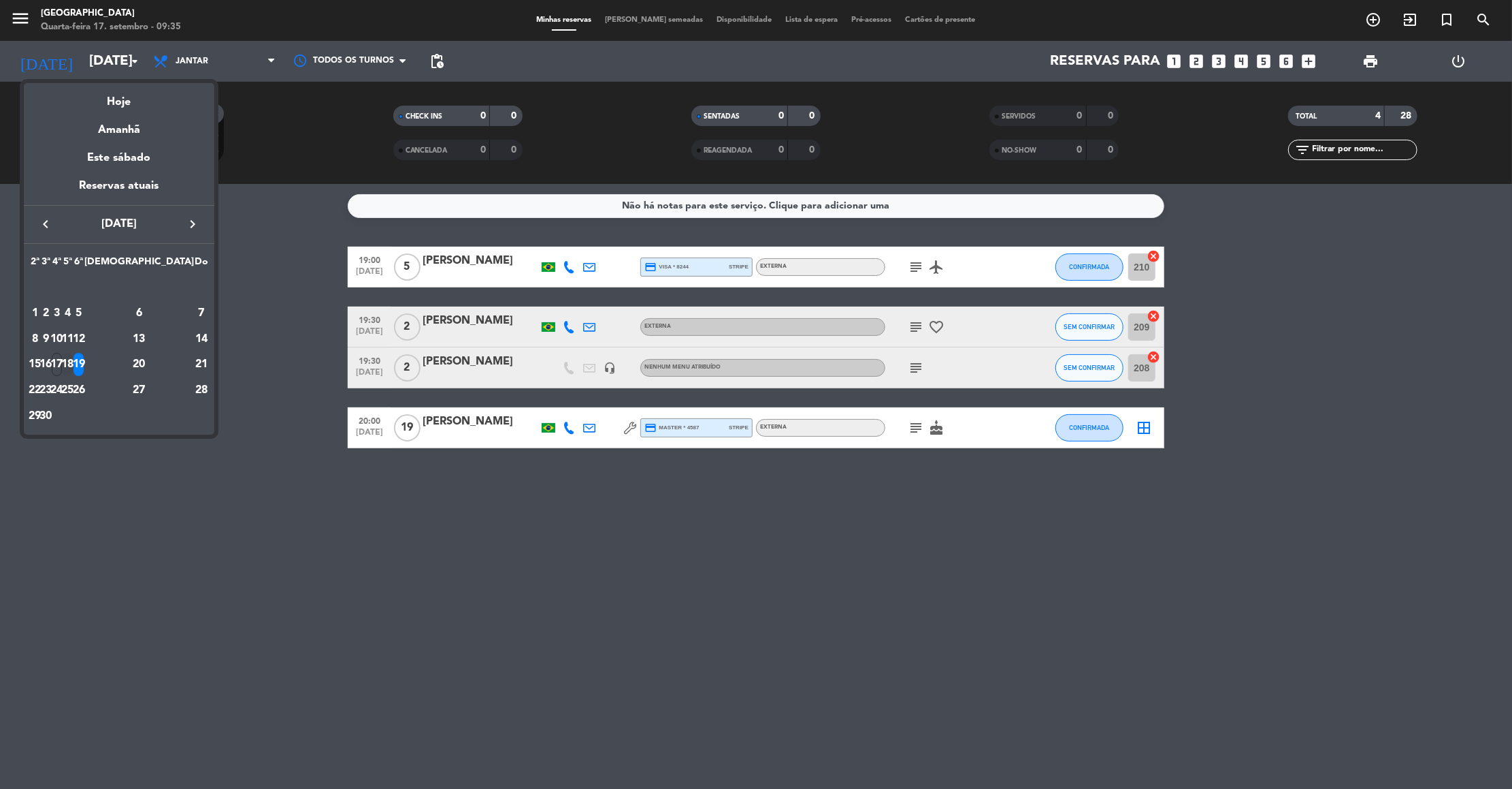
click at [72, 362] on div "18" at bounding box center [67, 364] width 10 height 23
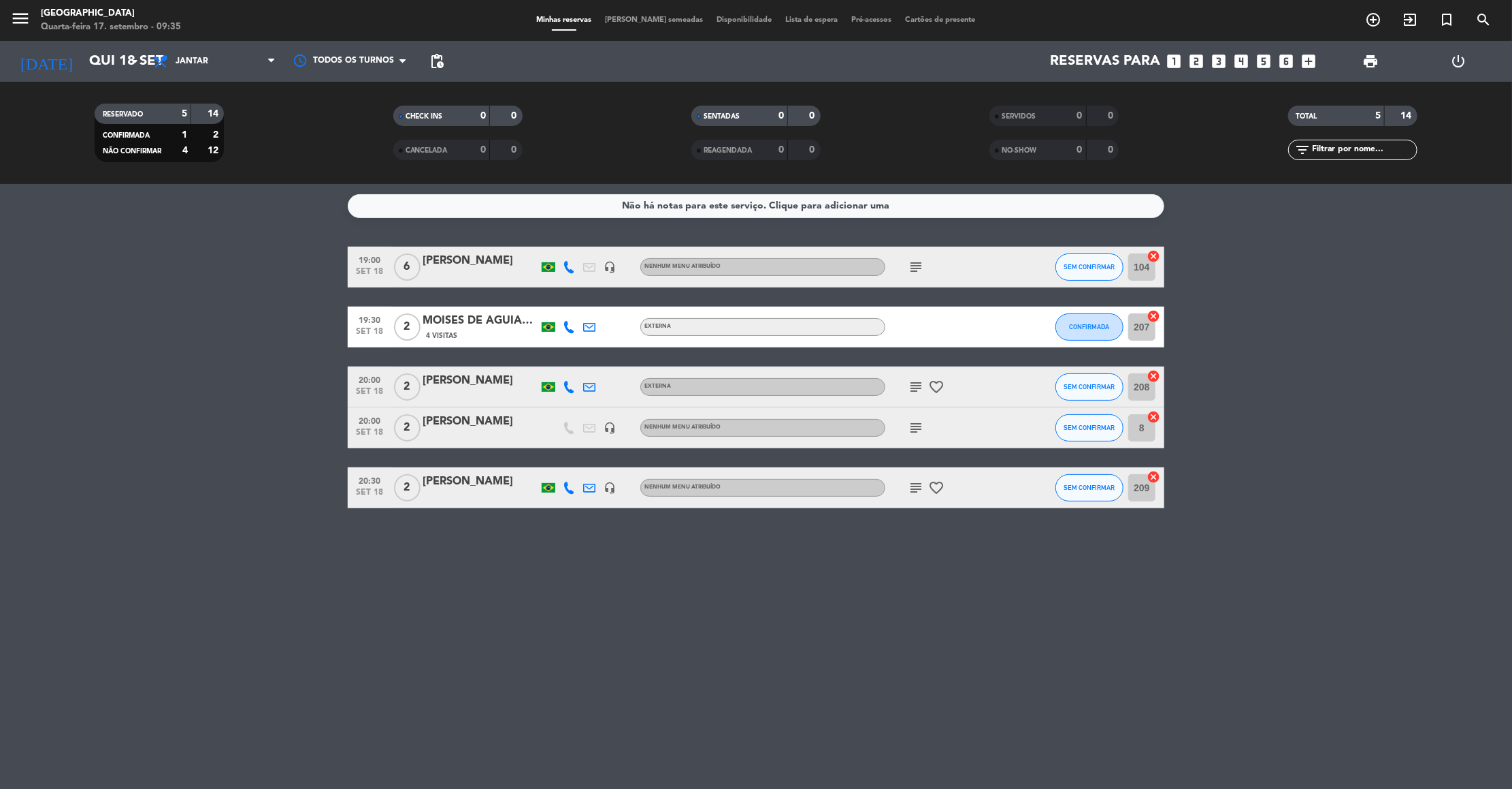
click at [923, 267] on icon "subject" at bounding box center [916, 267] width 16 height 16
click at [917, 385] on icon "subject" at bounding box center [916, 387] width 16 height 16
click at [919, 430] on icon "subject" at bounding box center [916, 427] width 16 height 16
click at [915, 486] on icon "subject" at bounding box center [916, 488] width 16 height 16
click at [101, 66] on input "Qui 18 set" at bounding box center [170, 61] width 177 height 30
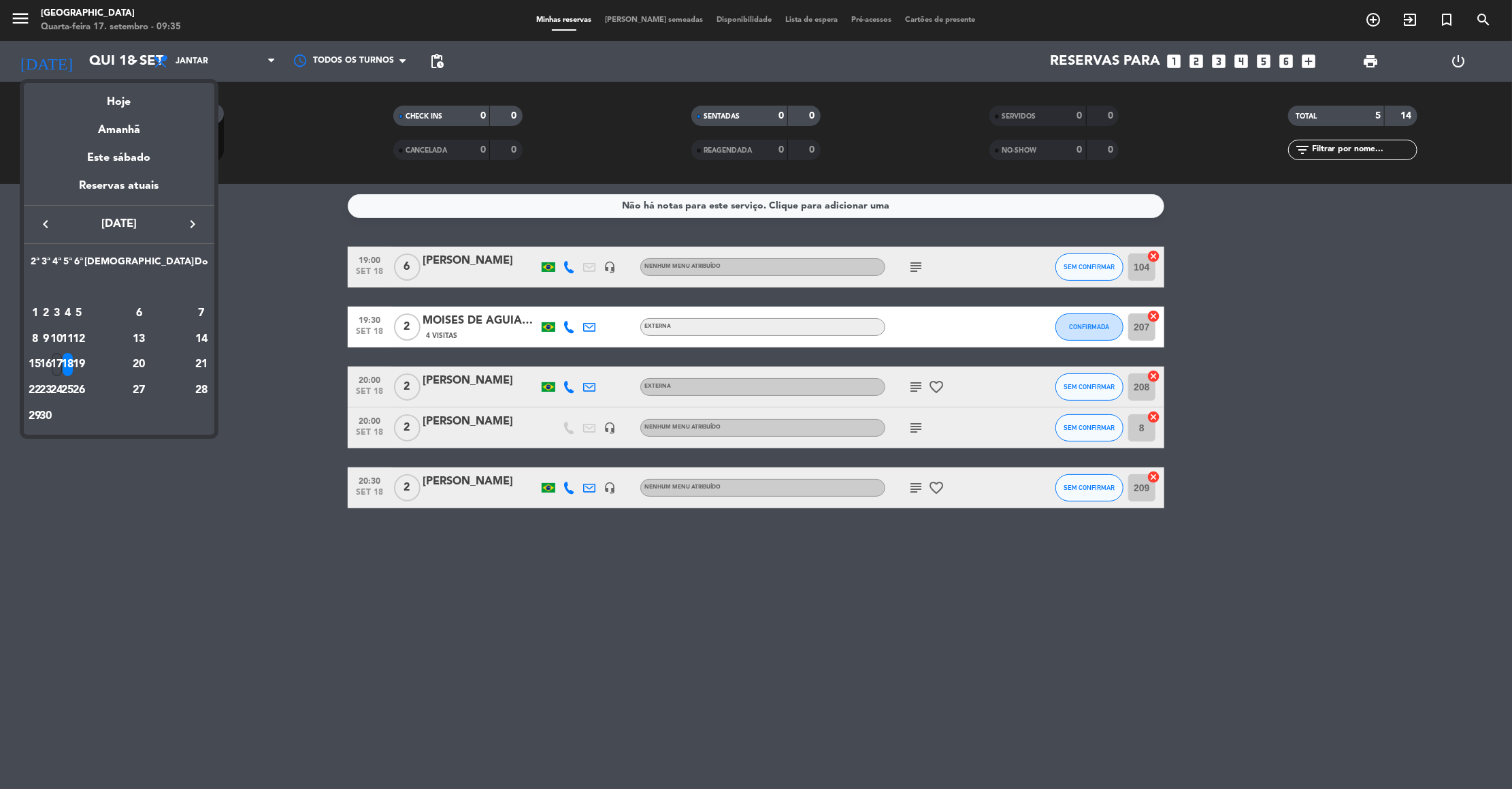
click at [62, 367] on div "17" at bounding box center [57, 364] width 10 height 23
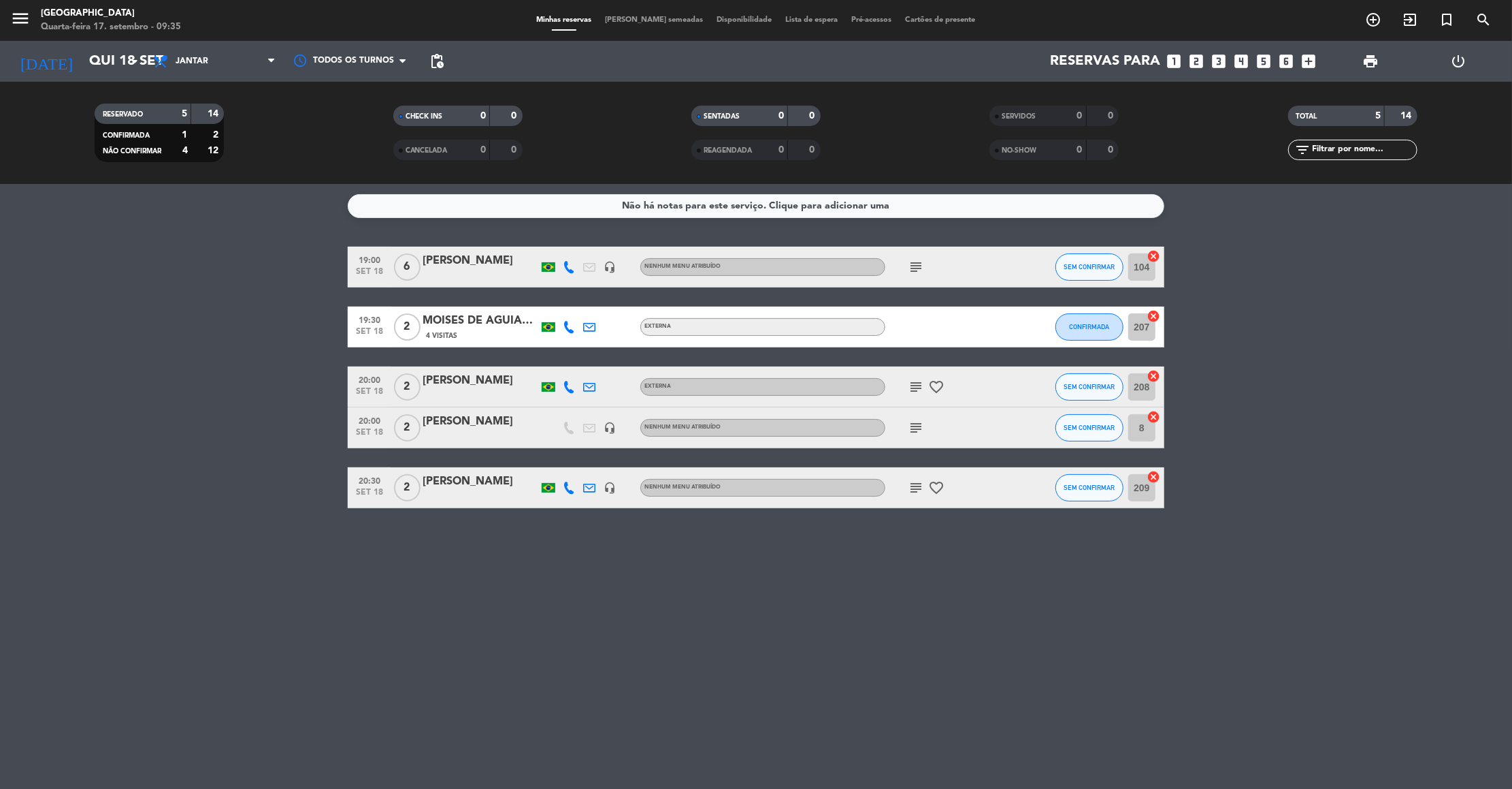
type input "[DATE]"
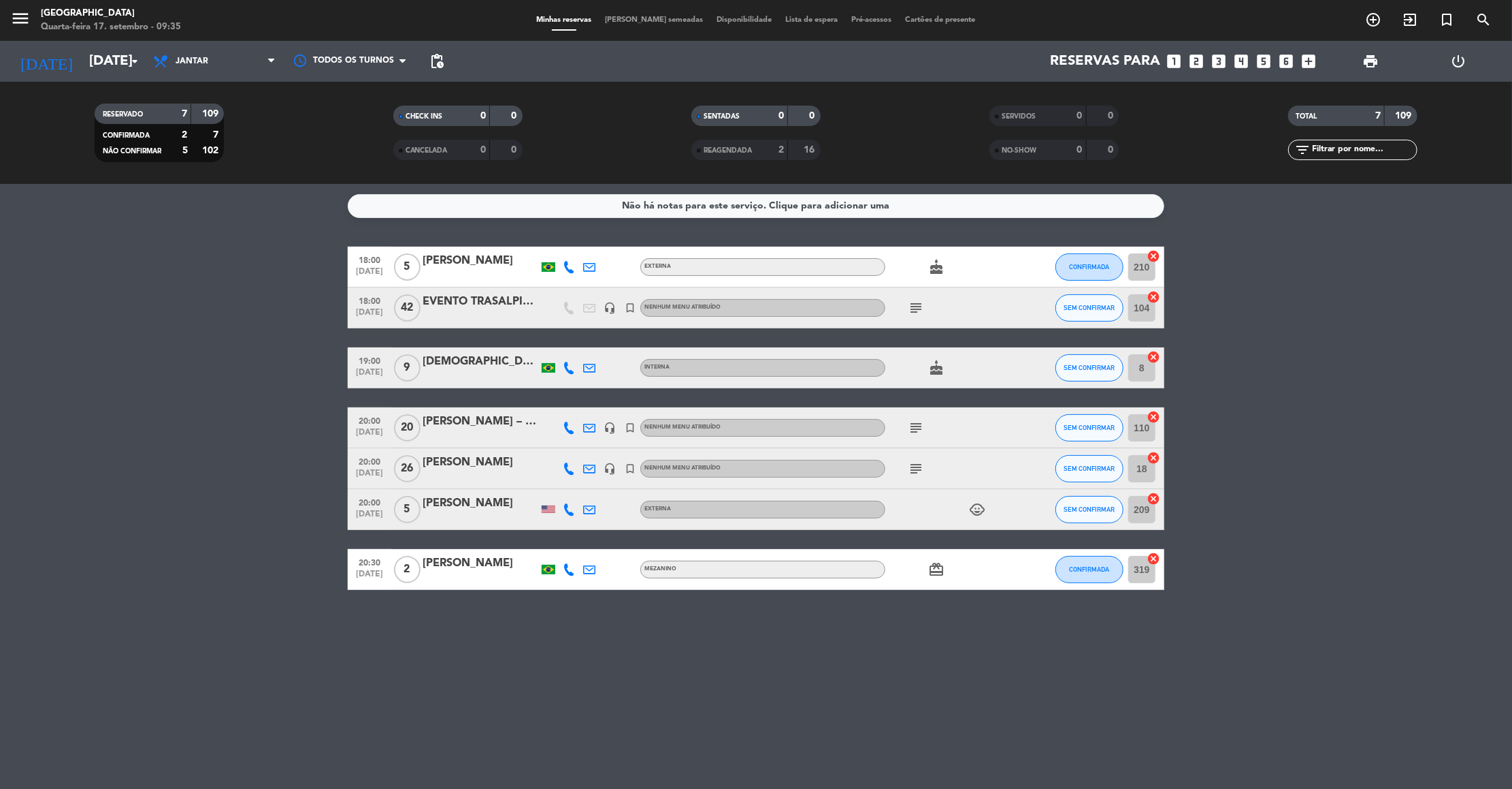
click at [912, 309] on icon "subject" at bounding box center [916, 308] width 16 height 16
click at [1278, 265] on bookings-row "18:00 [DATE] 5 [PERSON_NAME] Externa cake CONFIRMADA 210 cancel 18:00 [DATE] EV…" at bounding box center [756, 418] width 1512 height 343
click at [915, 422] on icon "subject" at bounding box center [916, 427] width 16 height 16
click at [910, 309] on icon "subject" at bounding box center [916, 308] width 16 height 16
click at [917, 423] on icon "subject" at bounding box center [916, 427] width 16 height 16
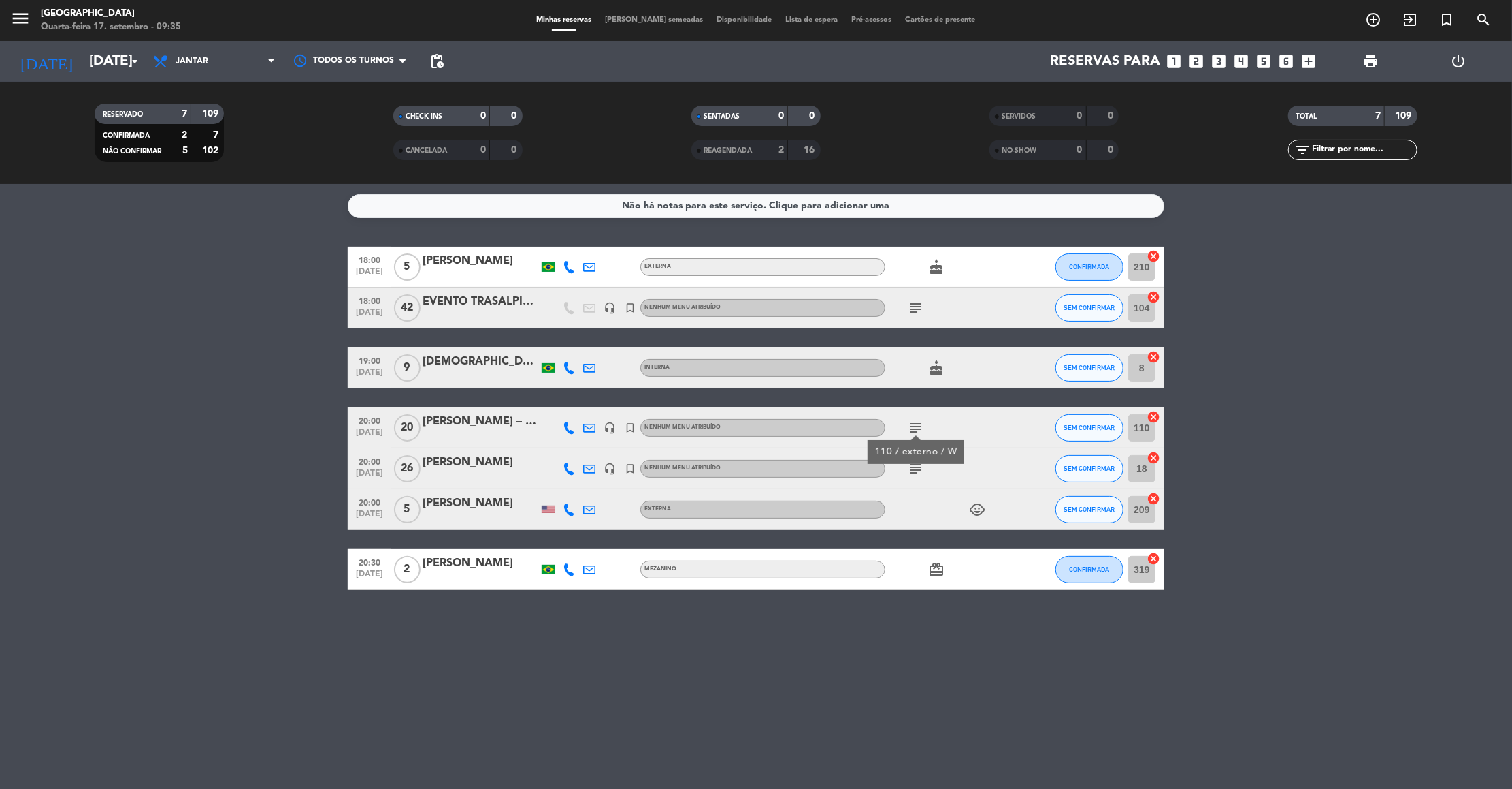
click at [917, 471] on icon "subject" at bounding box center [916, 469] width 16 height 16
click at [474, 366] on div "[DEMOGRAPHIC_DATA][PERSON_NAME]" at bounding box center [481, 362] width 116 height 18
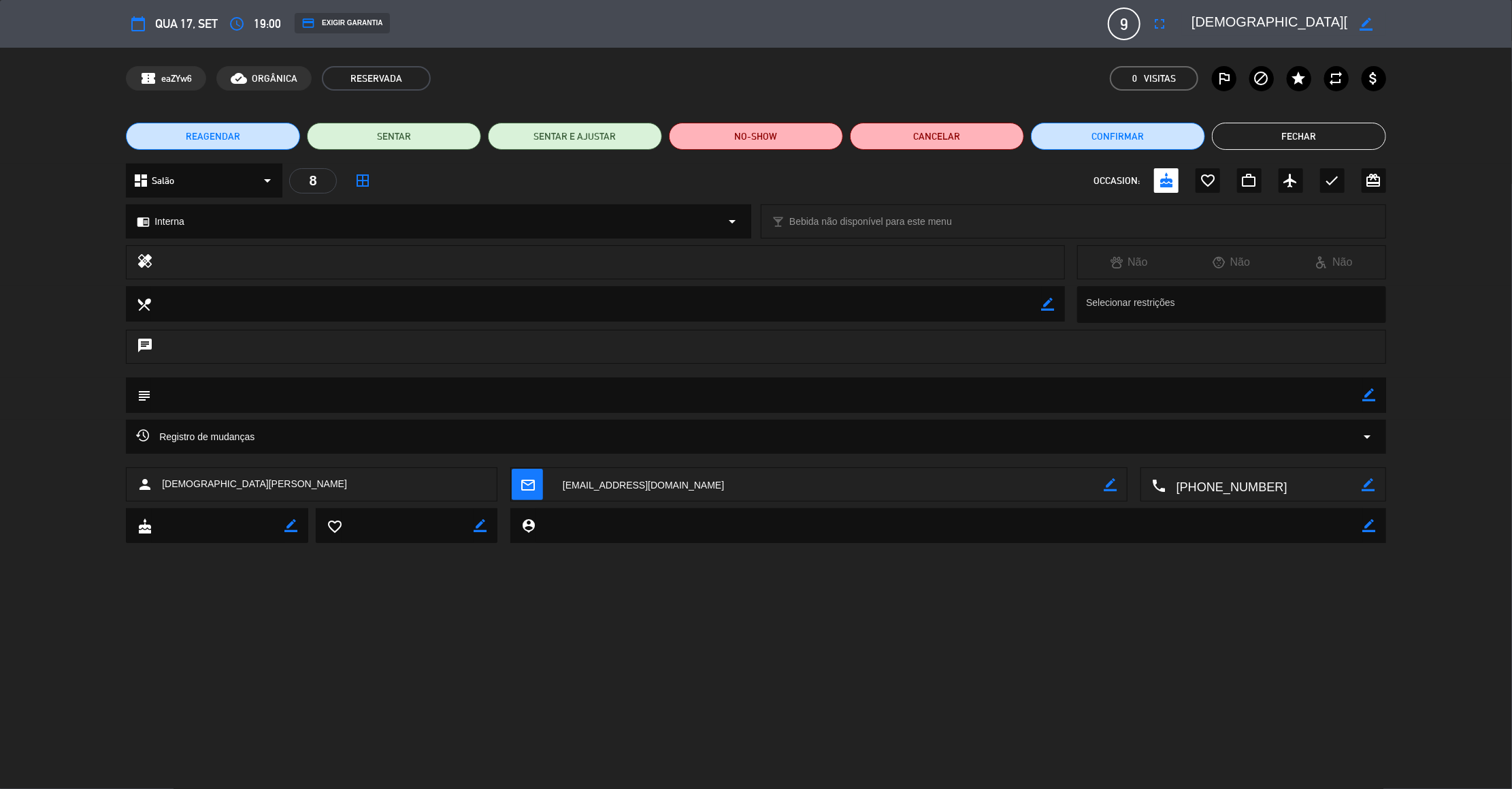
click at [1373, 389] on icon "border_color" at bounding box center [1370, 394] width 13 height 13
click at [1328, 389] on textarea at bounding box center [757, 394] width 1212 height 35
type textarea "40"
click at [1371, 391] on icon at bounding box center [1370, 394] width 13 height 13
click at [1288, 132] on button "Fechar" at bounding box center [1300, 136] width 174 height 27
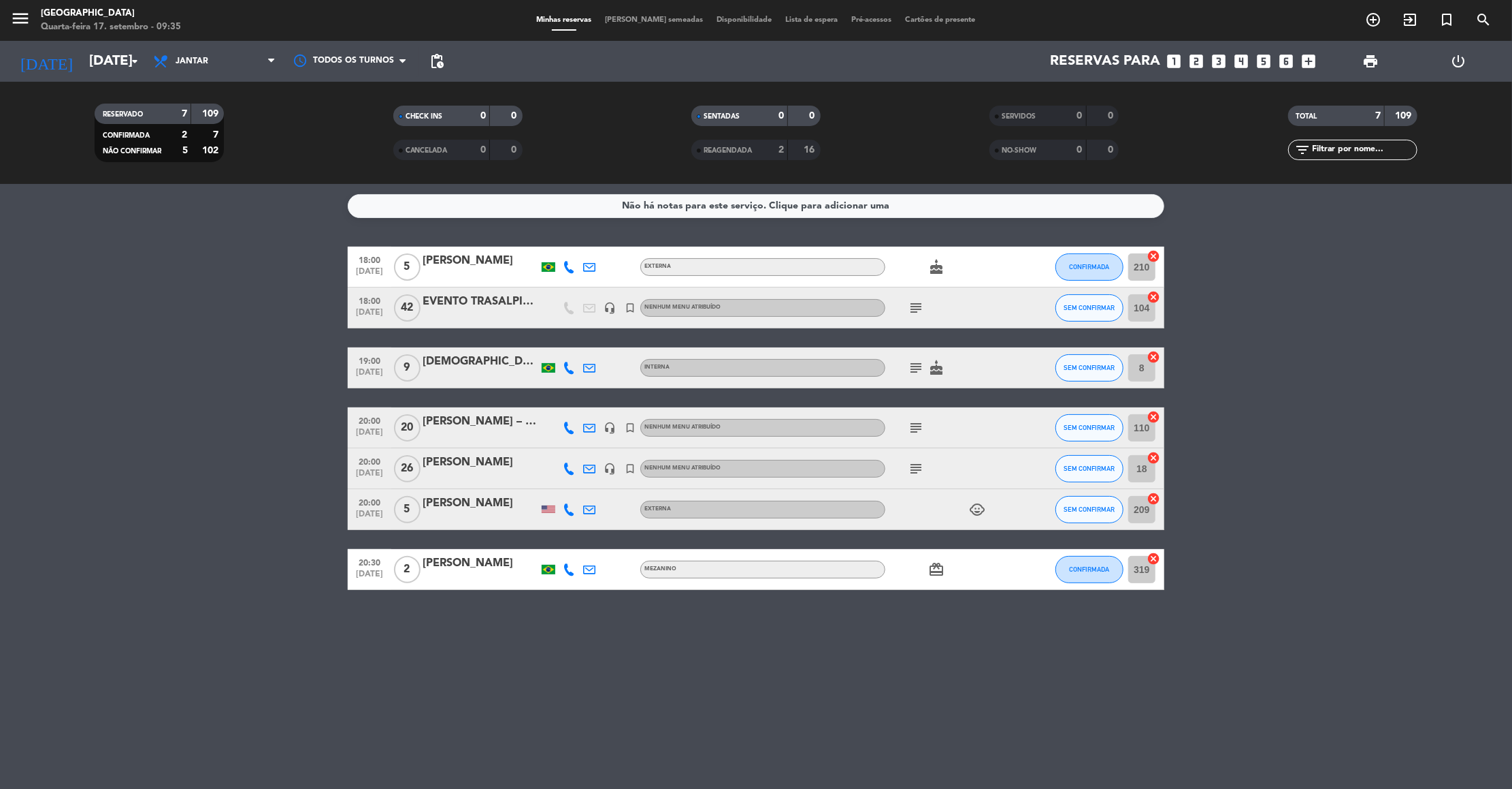
click at [911, 310] on icon "subject" at bounding box center [916, 308] width 16 height 16
click at [912, 364] on icon "subject" at bounding box center [916, 368] width 16 height 16
click at [914, 423] on icon "subject" at bounding box center [916, 427] width 16 height 16
click at [915, 468] on icon "subject" at bounding box center [916, 469] width 16 height 16
click at [470, 258] on div "[PERSON_NAME]" at bounding box center [481, 261] width 116 height 18
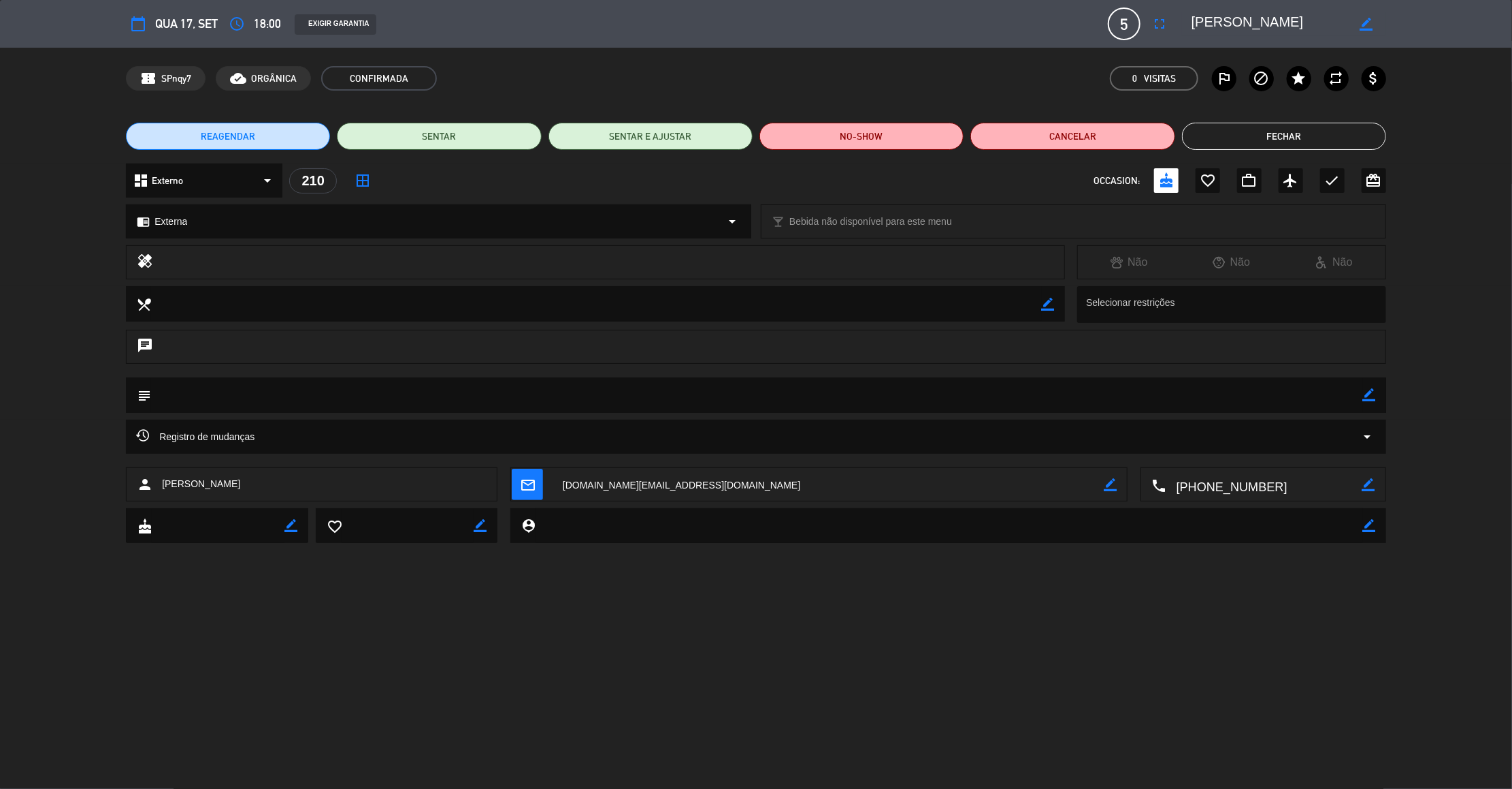
click at [1371, 395] on icon "border_color" at bounding box center [1370, 394] width 13 height 13
click at [1351, 395] on textarea at bounding box center [757, 394] width 1212 height 35
type textarea "106"
click at [1365, 395] on icon at bounding box center [1370, 394] width 13 height 13
click at [1267, 132] on button "Fechar" at bounding box center [1284, 136] width 204 height 27
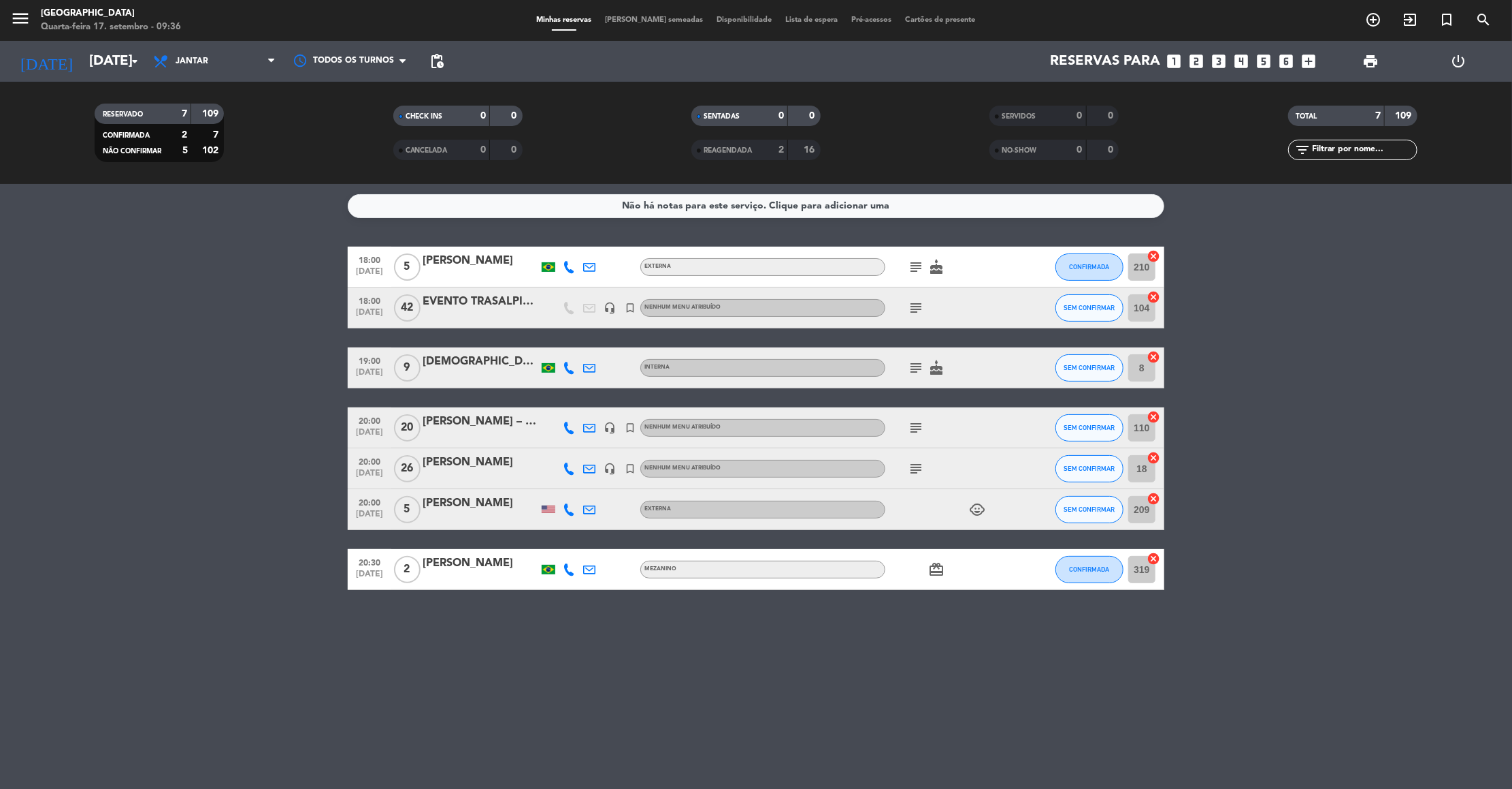
click at [502, 511] on div "[PERSON_NAME]" at bounding box center [481, 503] width 116 height 18
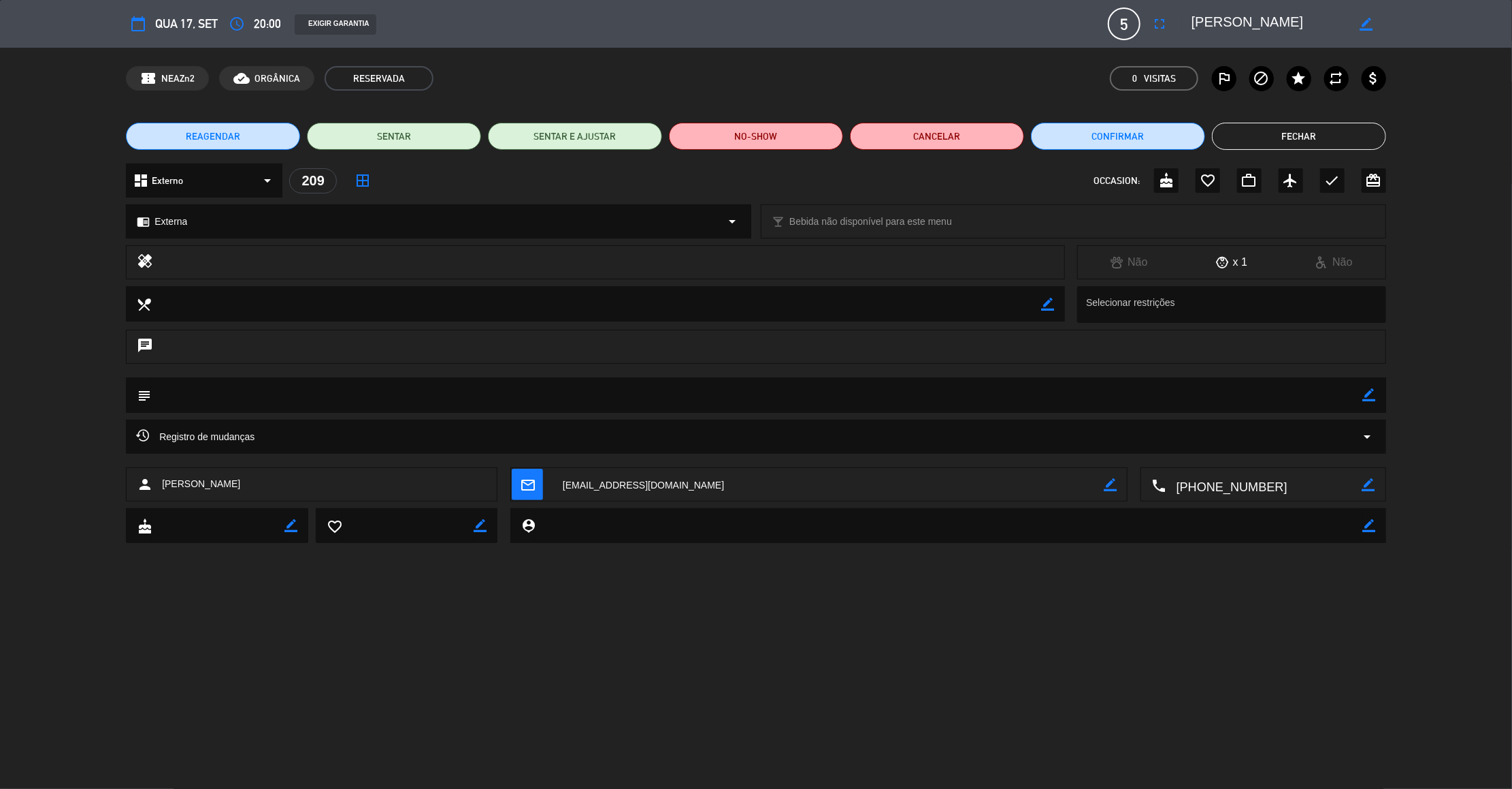
click at [1371, 391] on icon "border_color" at bounding box center [1370, 394] width 13 height 13
click at [1346, 391] on textarea at bounding box center [757, 394] width 1212 height 35
type textarea "105"
click at [1369, 391] on icon at bounding box center [1370, 394] width 13 height 13
click at [1267, 140] on button "Fechar" at bounding box center [1300, 136] width 174 height 27
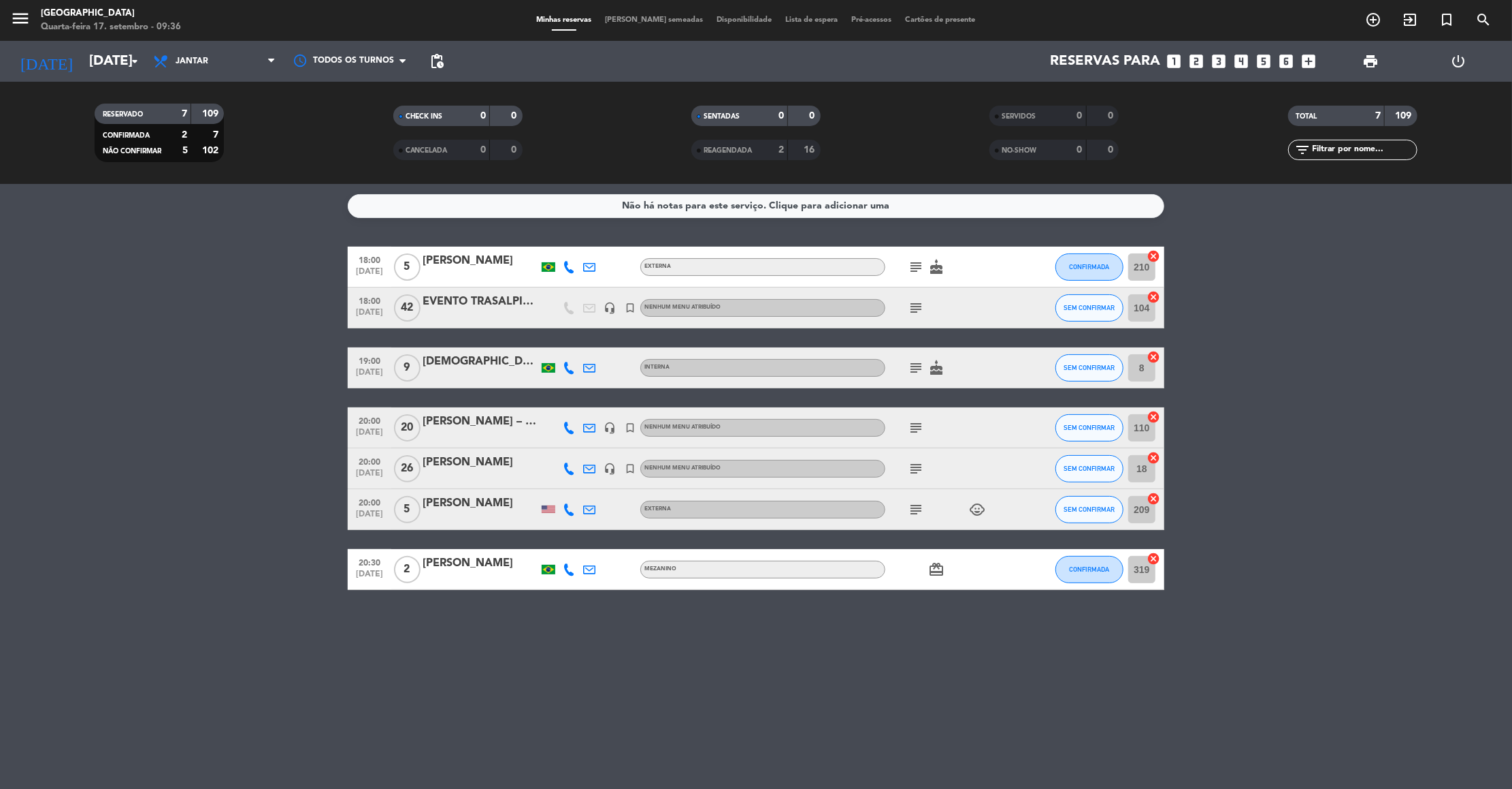
click at [463, 571] on div "[PERSON_NAME]" at bounding box center [481, 563] width 116 height 18
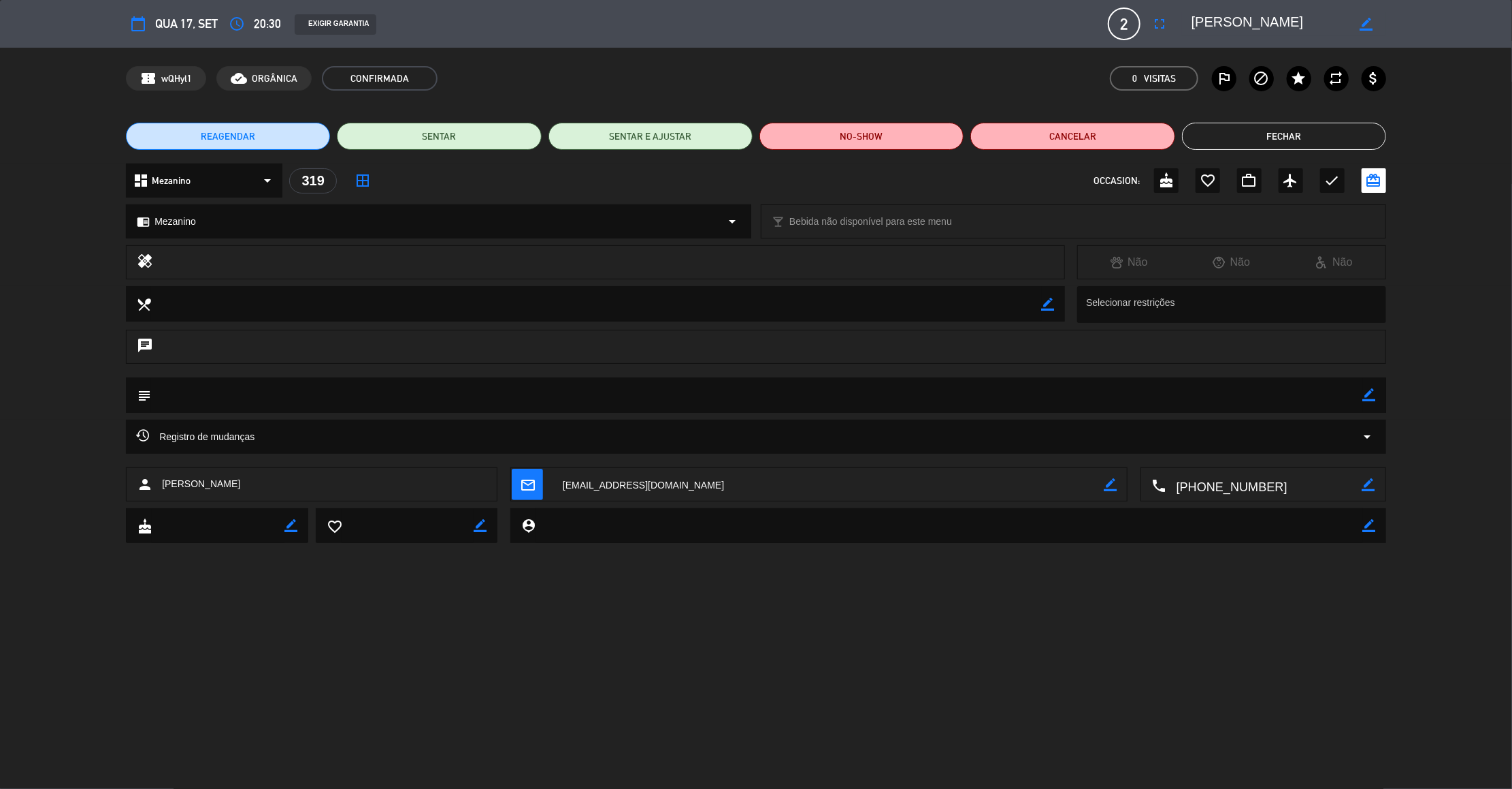
click at [1373, 393] on icon "border_color" at bounding box center [1370, 394] width 13 height 13
click at [1298, 381] on textarea at bounding box center [757, 394] width 1212 height 35
type textarea "44"
click at [1369, 395] on icon at bounding box center [1370, 394] width 13 height 13
click at [1273, 143] on button "Fechar" at bounding box center [1284, 136] width 204 height 27
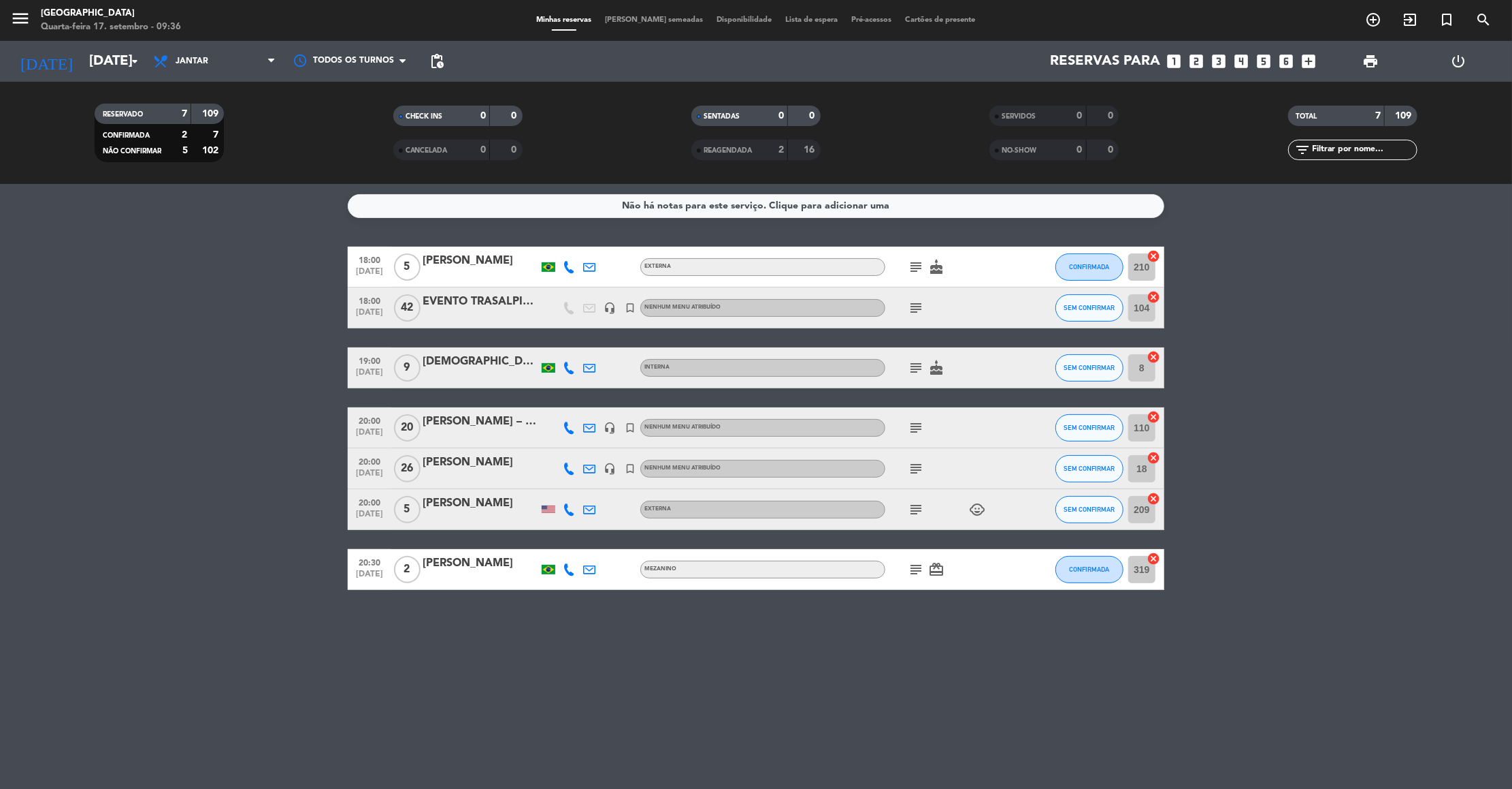
click at [916, 264] on icon "subject" at bounding box center [916, 267] width 16 height 16
click at [913, 310] on icon "subject" at bounding box center [916, 308] width 16 height 16
click at [912, 371] on icon "subject" at bounding box center [916, 368] width 16 height 16
click at [912, 420] on icon "subject" at bounding box center [916, 427] width 16 height 16
click at [912, 469] on icon "subject" at bounding box center [916, 469] width 16 height 16
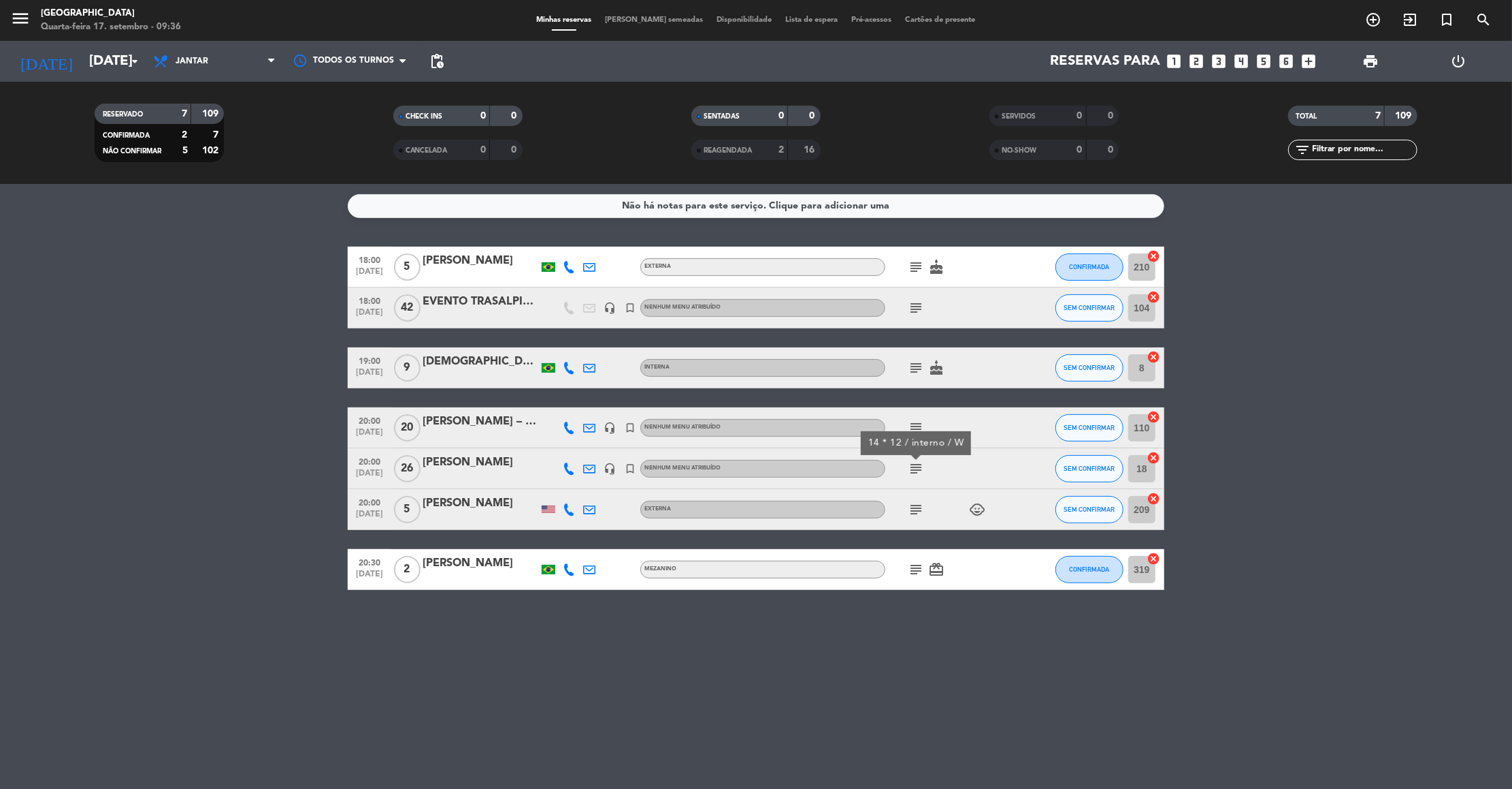
click at [913, 516] on icon "subject" at bounding box center [916, 510] width 16 height 16
click at [915, 555] on div "subject card_giftcard" at bounding box center [947, 569] width 123 height 40
click at [915, 562] on icon "subject" at bounding box center [916, 569] width 16 height 16
click at [135, 62] on icon "arrow_drop_down" at bounding box center [135, 62] width 16 height 16
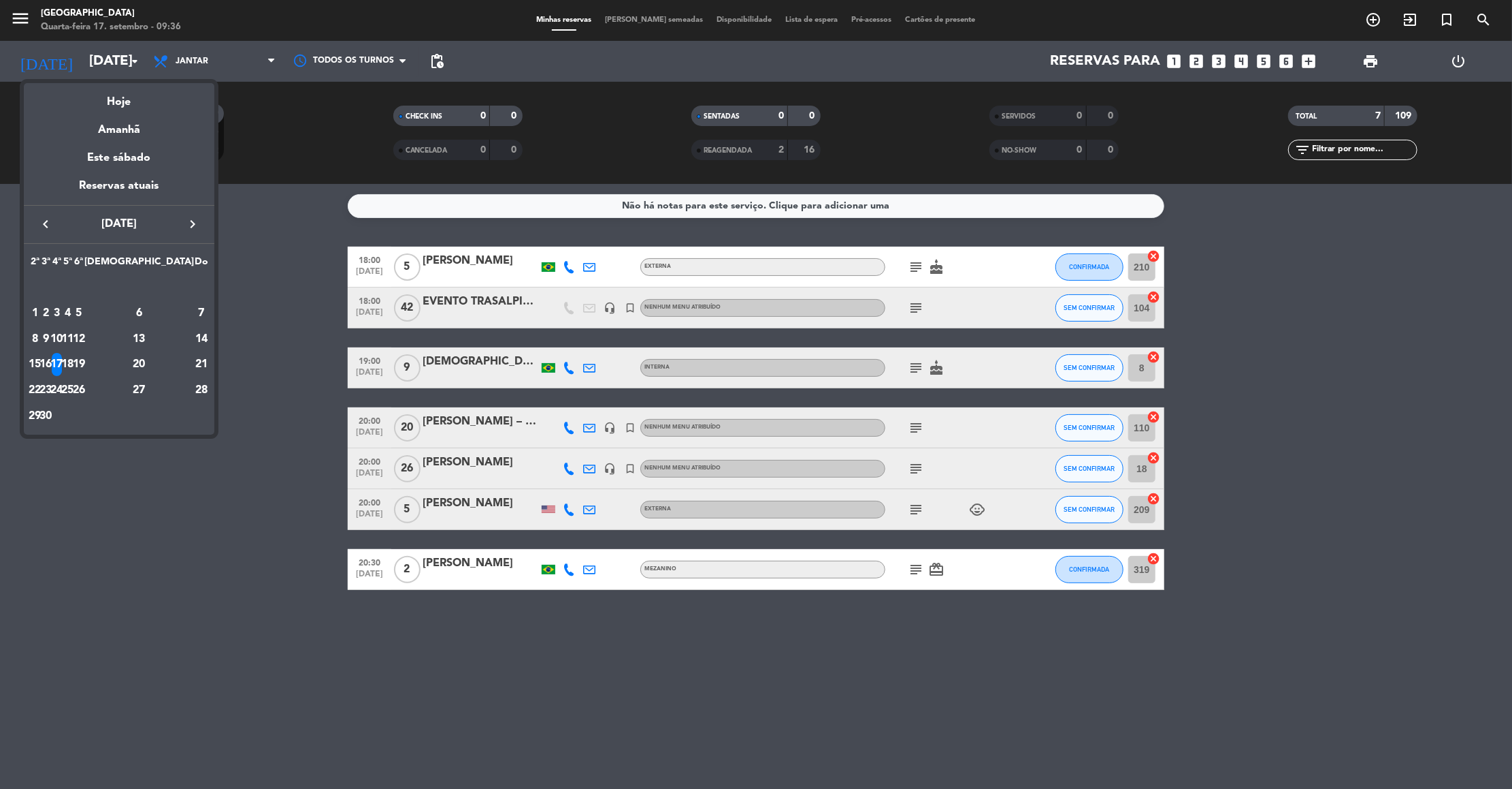
click at [232, 68] on div at bounding box center [756, 394] width 1512 height 789
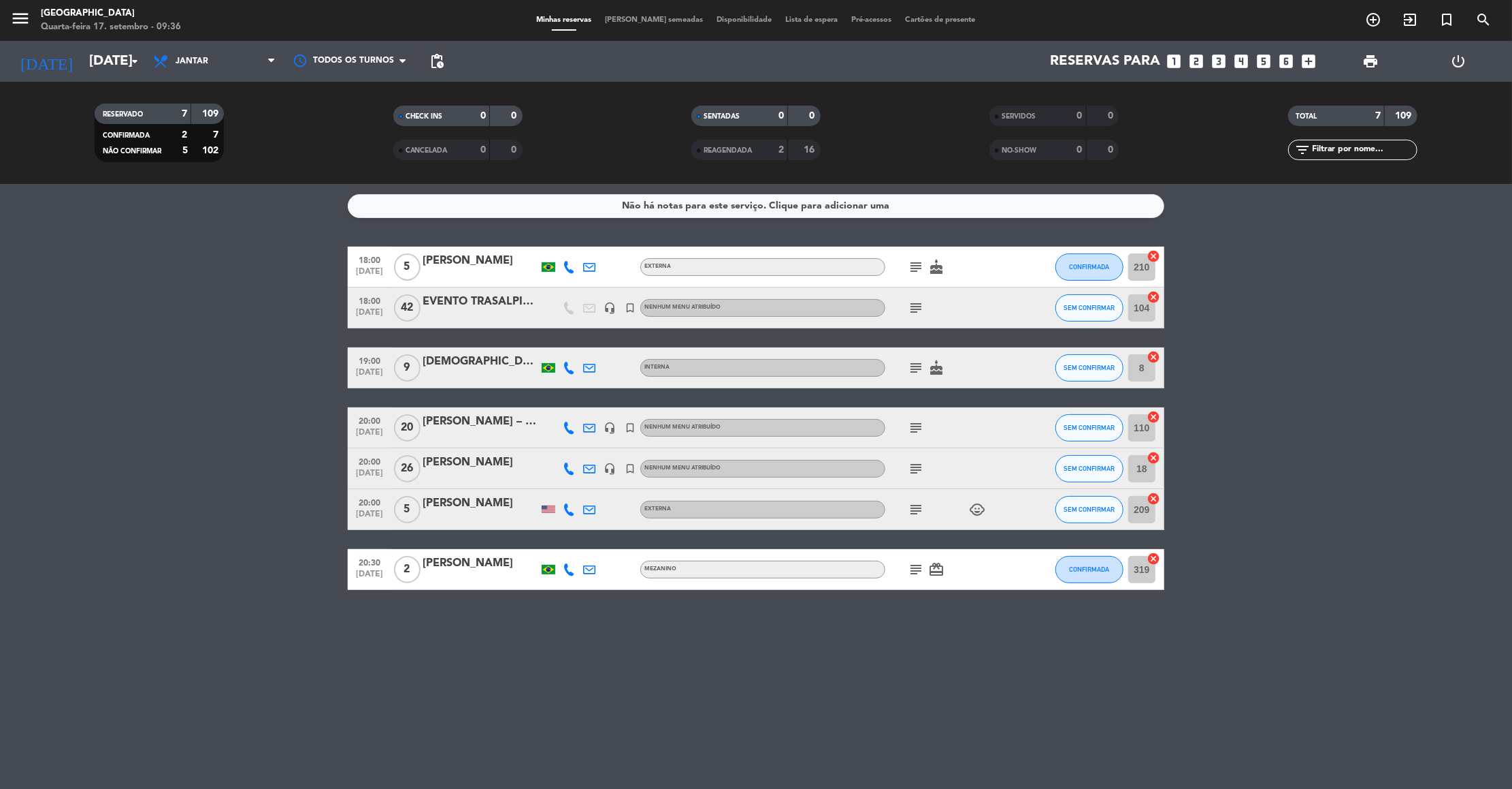
click at [232, 68] on span "Jantar" at bounding box center [214, 61] width 136 height 30
click at [213, 124] on div "menu [GEOGRAPHIC_DATA] Quarta-feira 17. setembro - 09:36 Minhas reservas Mesas …" at bounding box center [756, 91] width 1512 height 184
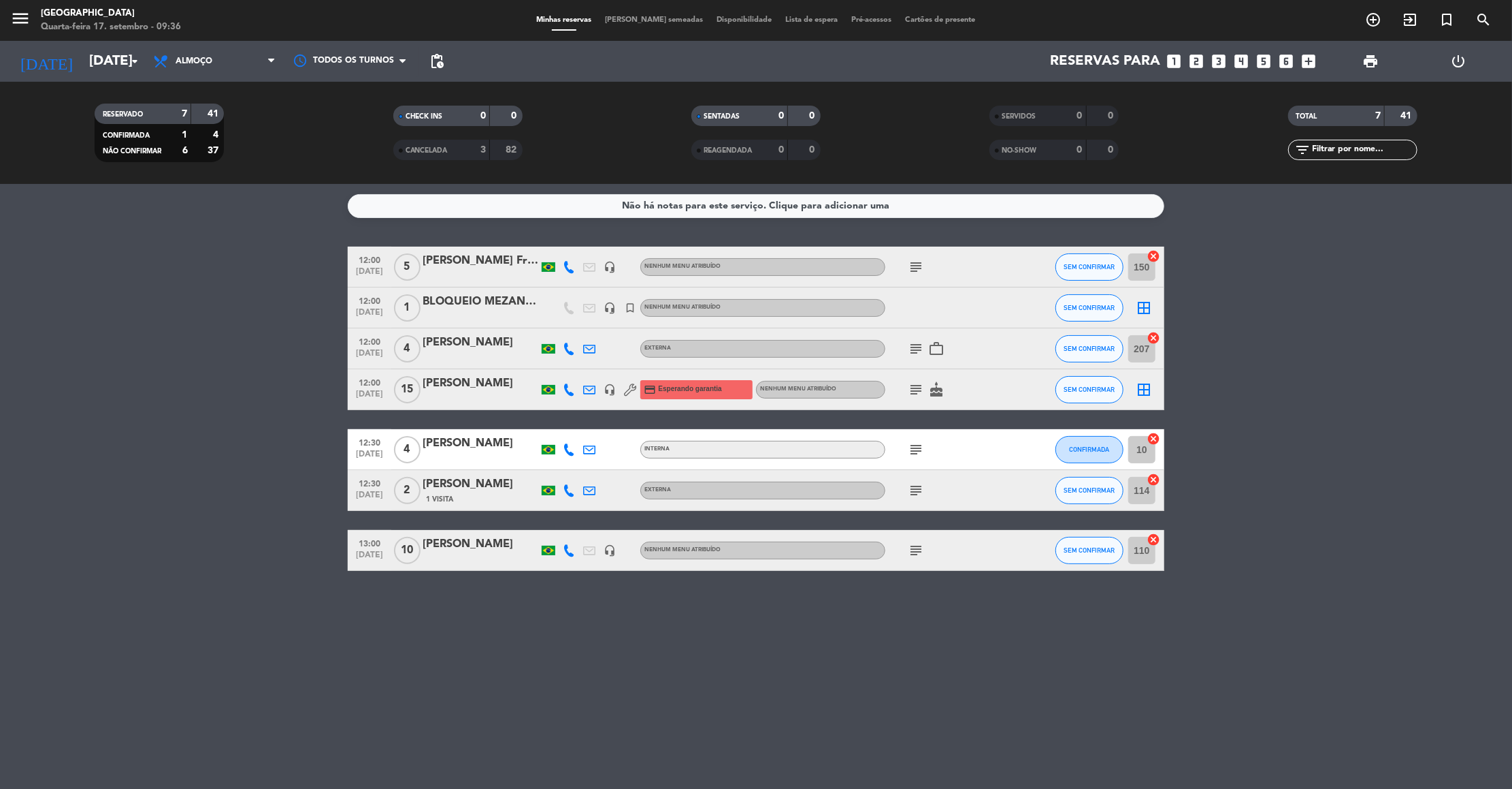
click at [916, 268] on icon "subject" at bounding box center [916, 267] width 16 height 16
click at [912, 349] on icon "subject" at bounding box center [916, 348] width 16 height 16
click at [915, 390] on icon "subject" at bounding box center [916, 390] width 16 height 16
click at [914, 453] on icon "subject" at bounding box center [916, 450] width 16 height 16
click at [916, 488] on icon "subject" at bounding box center [916, 490] width 16 height 16
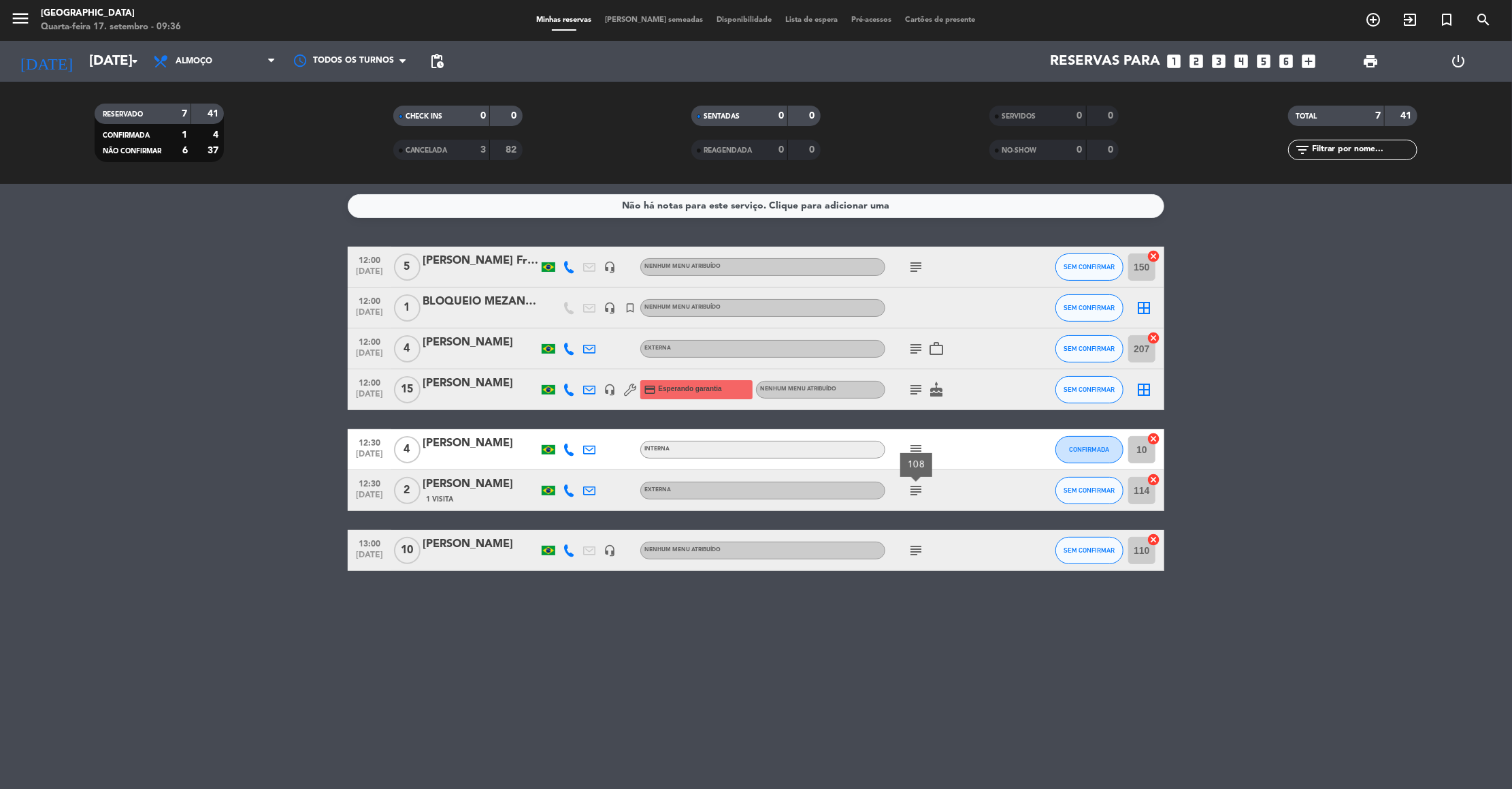
click at [914, 549] on icon "subject" at bounding box center [916, 550] width 16 height 16
click at [1435, 293] on bookings-row "12:00 [DATE] 5 [PERSON_NAME] Frittoli / Empresa Alstom headset_mic Nenhum menu …" at bounding box center [756, 409] width 1512 height 324
click at [263, 505] on bookings-row "12:00 [DATE] 5 [PERSON_NAME] Frittoli / Empresa Alstom headset_mic Nenhum menu …" at bounding box center [756, 409] width 1512 height 324
click at [914, 551] on icon "subject" at bounding box center [916, 550] width 16 height 16
click at [184, 497] on bookings-row "12:00 [DATE] 5 [PERSON_NAME] Frittoli / Empresa Alstom headset_mic Nenhum menu …" at bounding box center [756, 409] width 1512 height 324
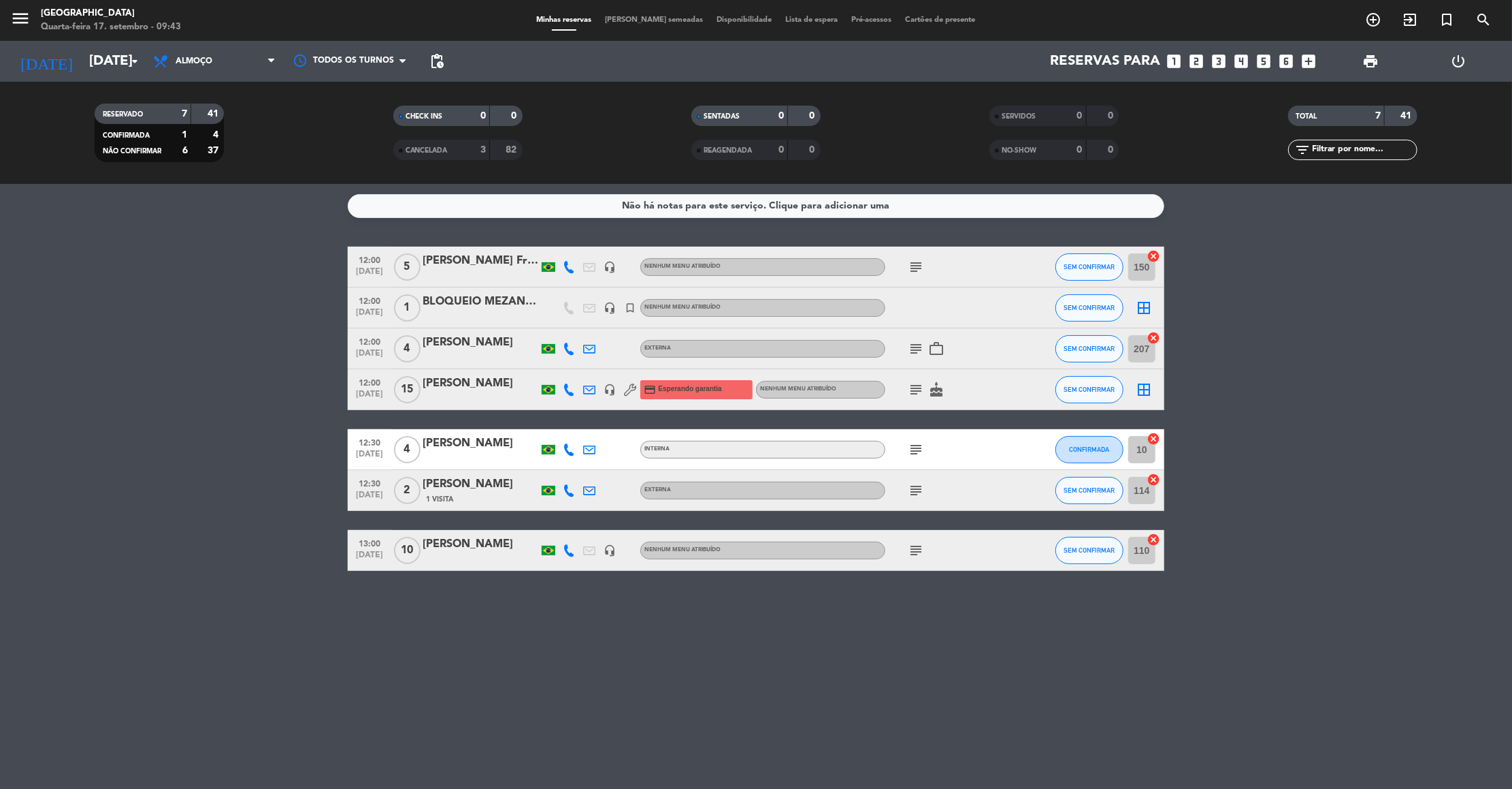
click at [172, 272] on bookings-row "12:00 [DATE] 5 [PERSON_NAME] Frittoli / Empresa Alstom headset_mic Nenhum menu …" at bounding box center [756, 409] width 1512 height 324
